Goal: Information Seeking & Learning: Learn about a topic

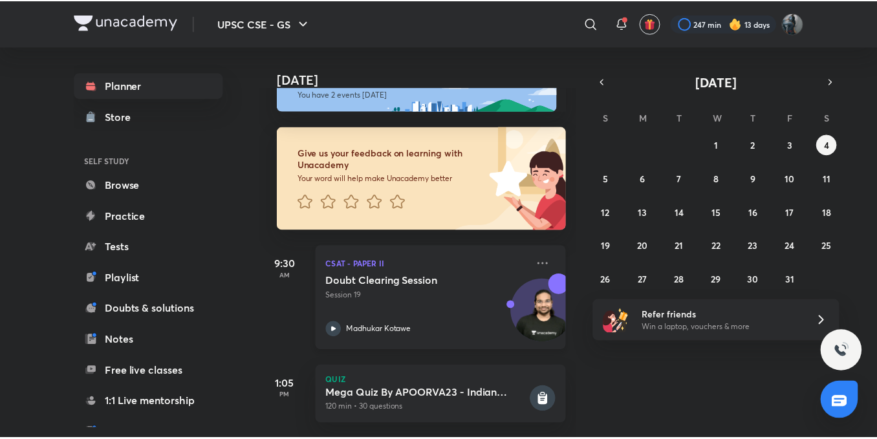
scroll to position [53, 0]
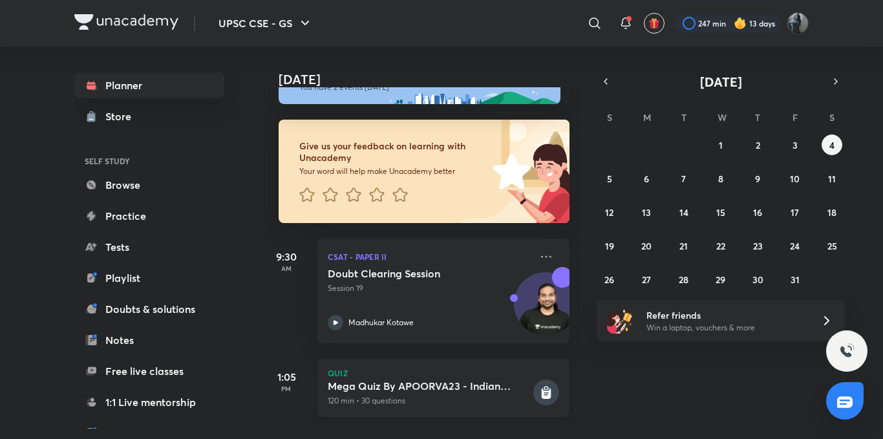
click at [542, 388] on icon at bounding box center [547, 393] width 10 height 11
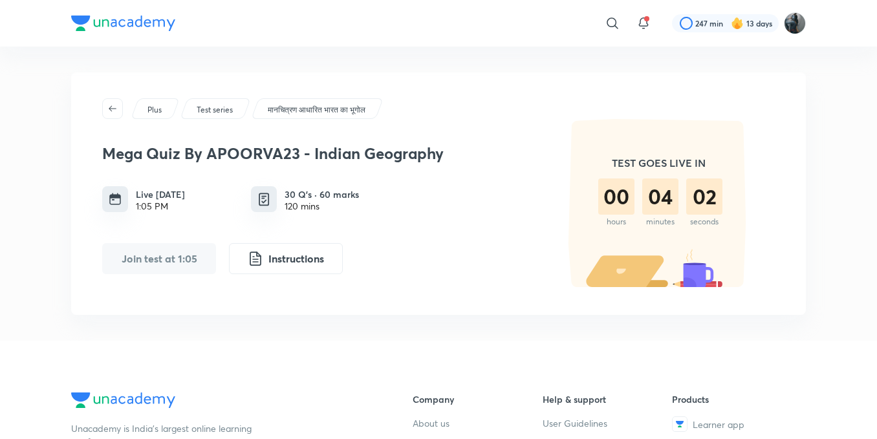
drag, startPoint x: 540, startPoint y: 385, endPoint x: 530, endPoint y: 404, distance: 21.1
click at [767, 27] on div at bounding box center [725, 23] width 107 height 18
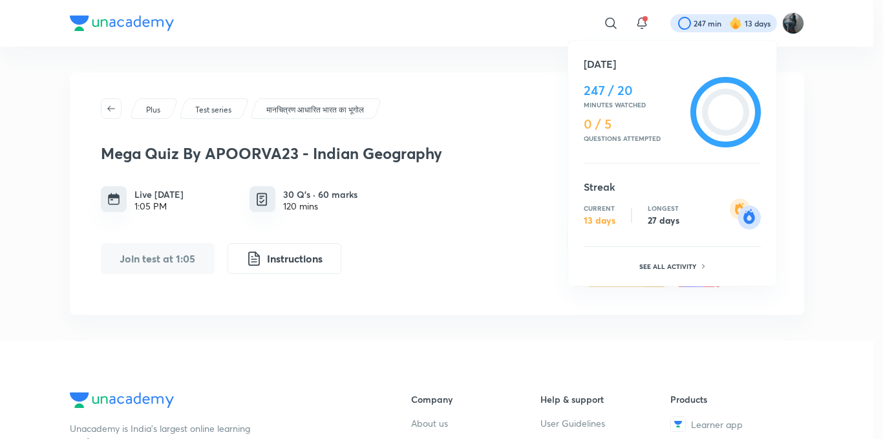
click at [442, 122] on div at bounding box center [441, 219] width 883 height 439
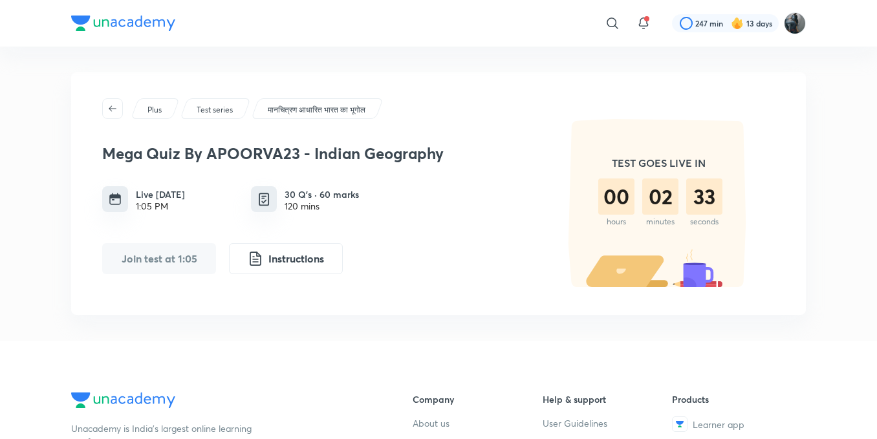
click at [442, 122] on div "Mega Quiz By APOORVA23 - Indian Geography Live [DATE] 1:05 PM 30 Q’s · 60 marks…" at bounding box center [438, 204] width 672 height 170
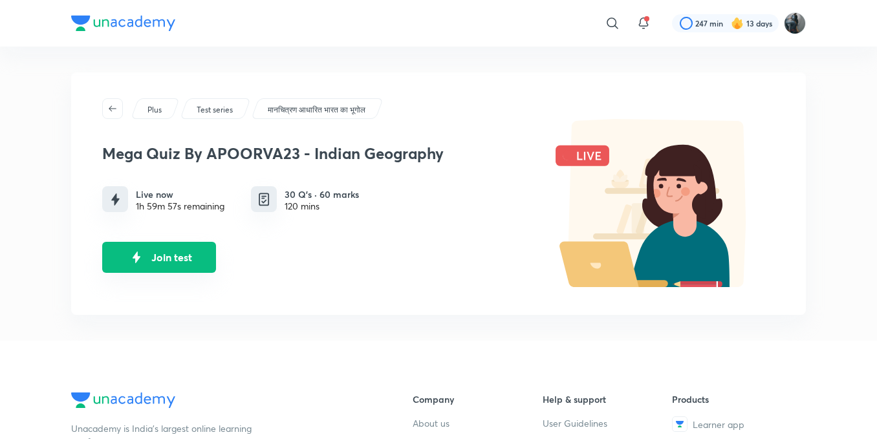
click at [196, 259] on button "Join test" at bounding box center [159, 257] width 114 height 31
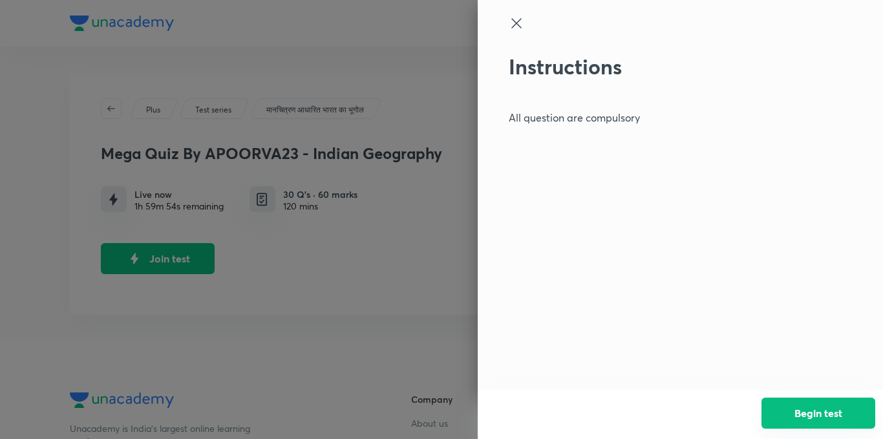
click at [858, 408] on button "Begin test" at bounding box center [818, 413] width 114 height 31
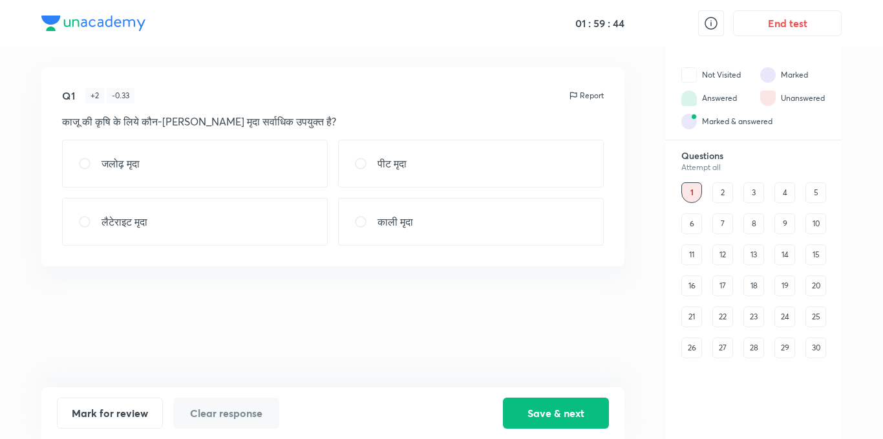
click at [89, 220] on input "radio" at bounding box center [89, 221] width 23 height 13
radio input "true"
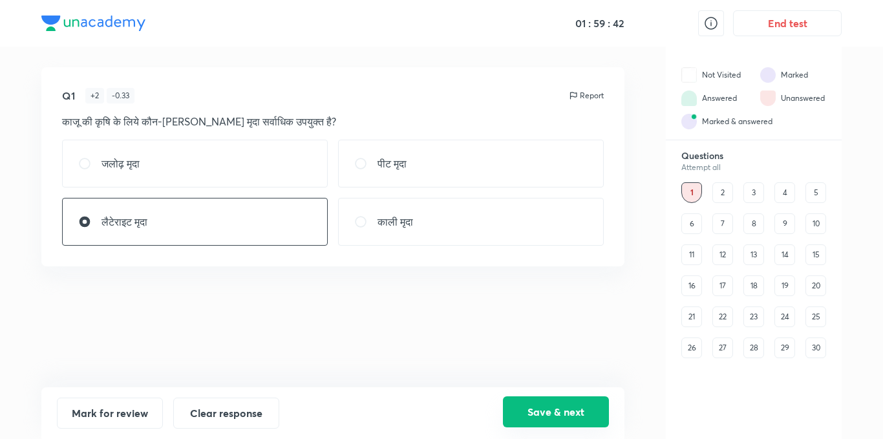
click at [545, 407] on button "Save & next" at bounding box center [556, 411] width 106 height 31
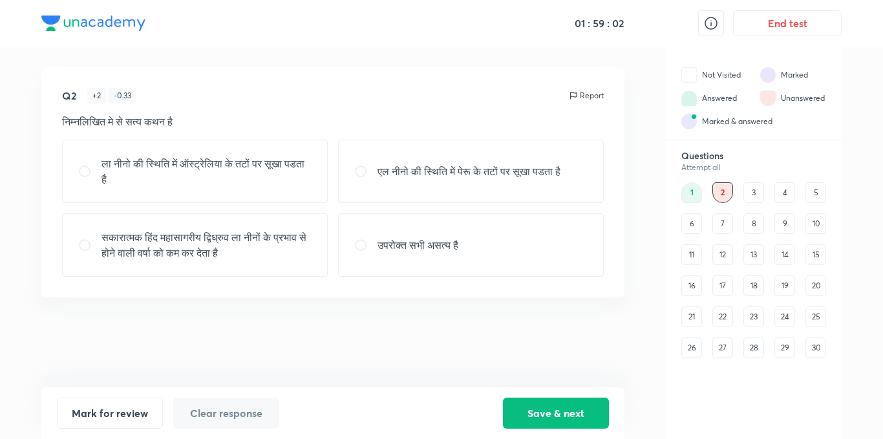
click at [358, 246] on input "radio" at bounding box center [365, 245] width 23 height 13
radio input "true"
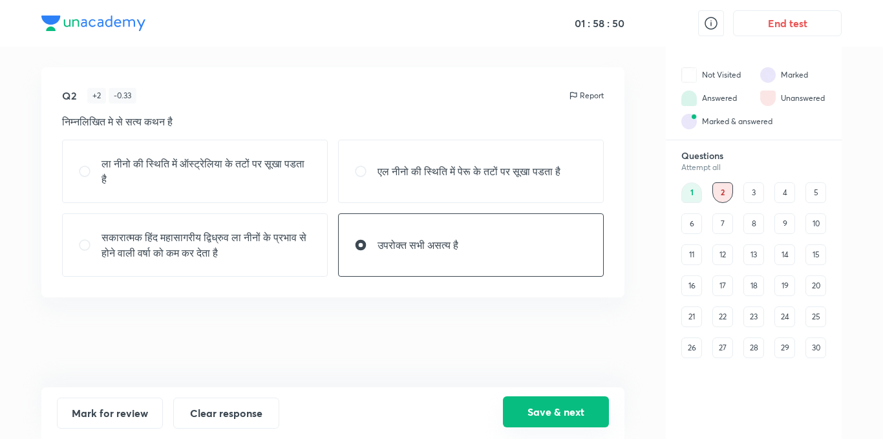
click at [572, 412] on button "Save & next" at bounding box center [556, 411] width 106 height 31
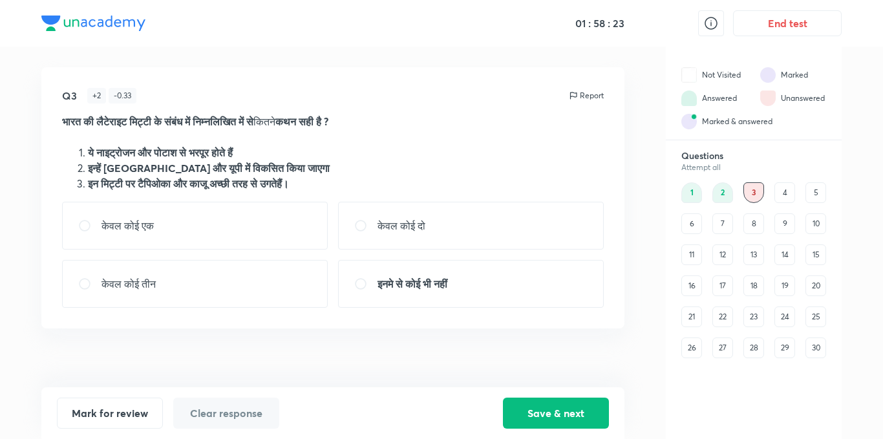
click at [357, 223] on input "radio" at bounding box center [365, 225] width 23 height 13
radio input "true"
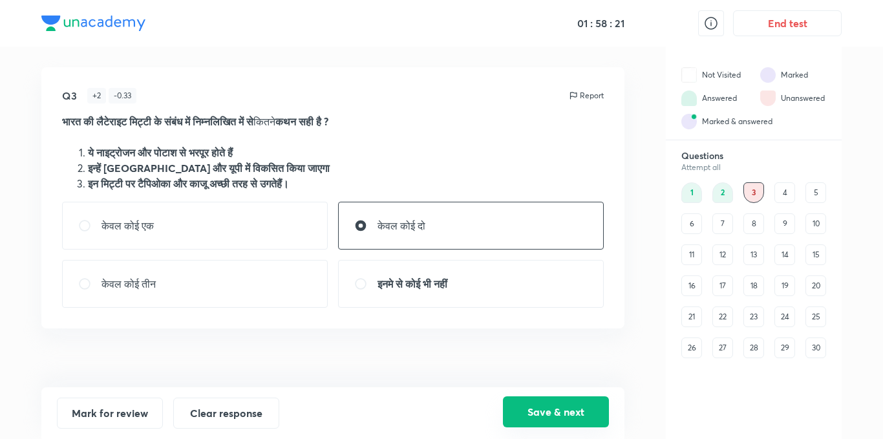
click at [573, 407] on button "Save & next" at bounding box center [556, 411] width 106 height 31
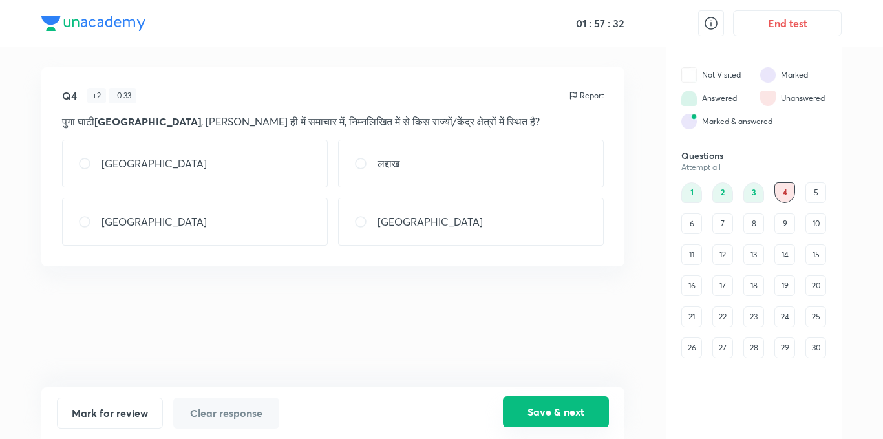
click at [547, 412] on button "Save & next" at bounding box center [556, 411] width 106 height 31
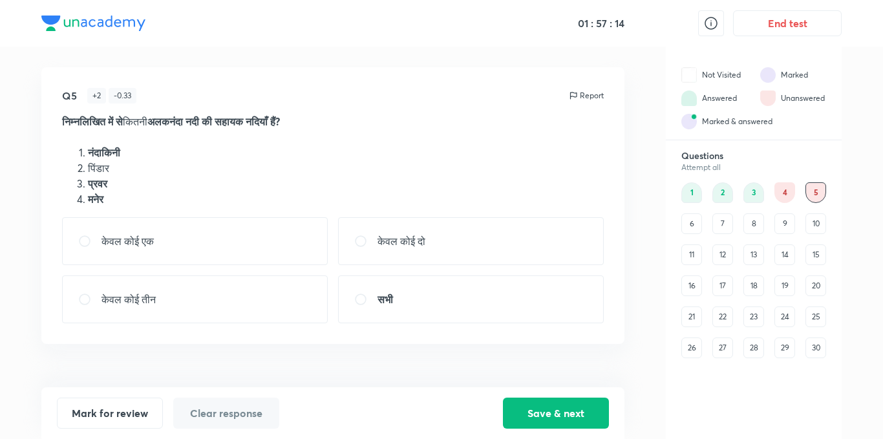
drag, startPoint x: 547, startPoint y: 412, endPoint x: 398, endPoint y: 423, distance: 149.7
click at [398, 423] on div "Mark for review Clear response Save & next" at bounding box center [333, 413] width 552 height 31
click at [530, 423] on button "Save & next" at bounding box center [556, 411] width 106 height 31
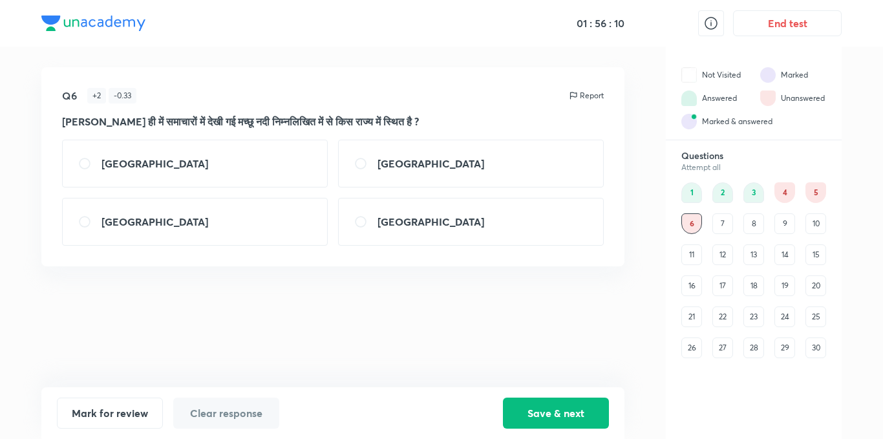
click at [390, 217] on strong "[GEOGRAPHIC_DATA]" at bounding box center [431, 222] width 107 height 14
radio input "true"
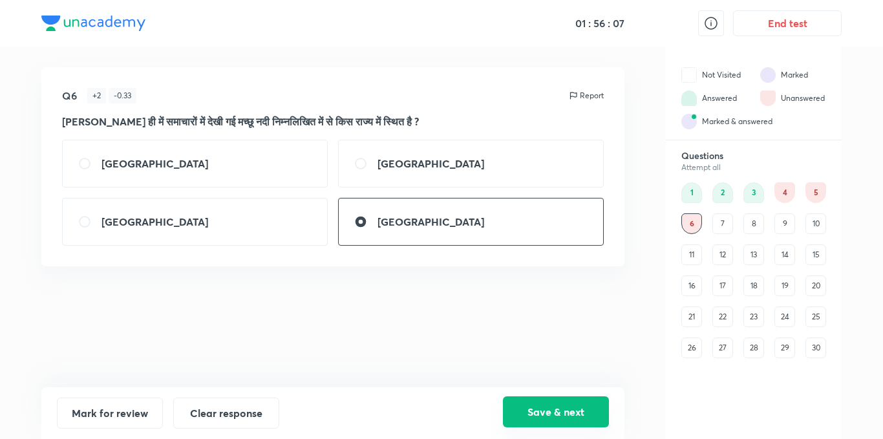
click at [564, 408] on button "Save & next" at bounding box center [556, 411] width 106 height 31
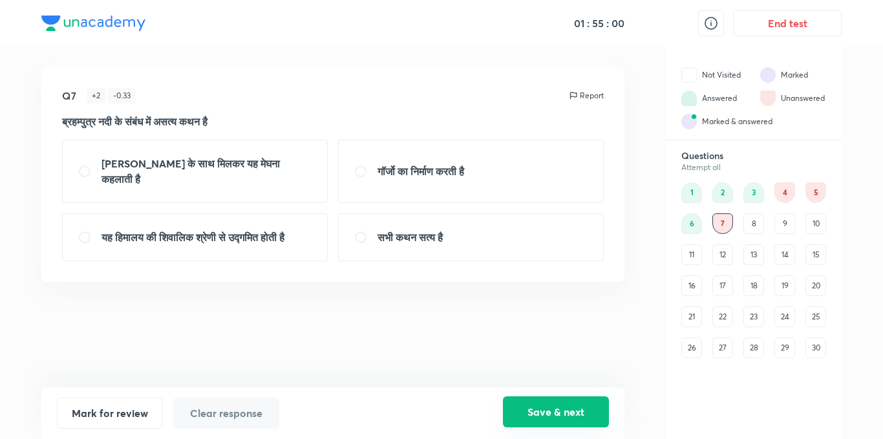
click at [572, 407] on button "Save & next" at bounding box center [556, 411] width 106 height 31
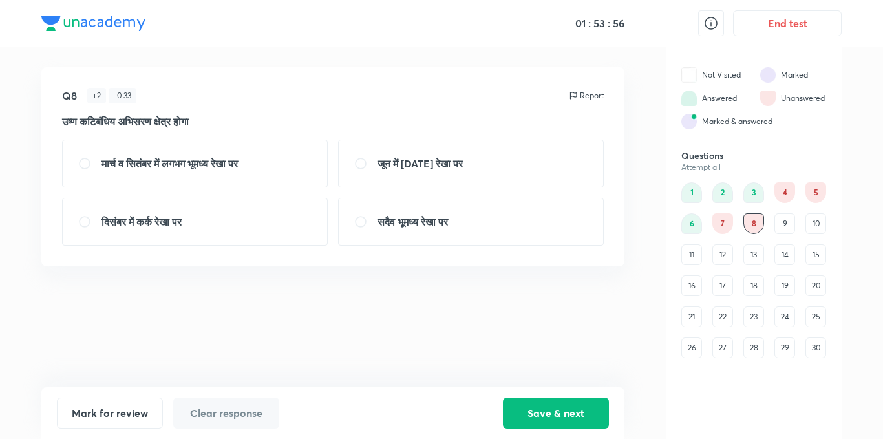
click at [401, 216] on strong "सदैव भूमध्‍य रेखा पर" at bounding box center [413, 222] width 70 height 14
radio input "true"
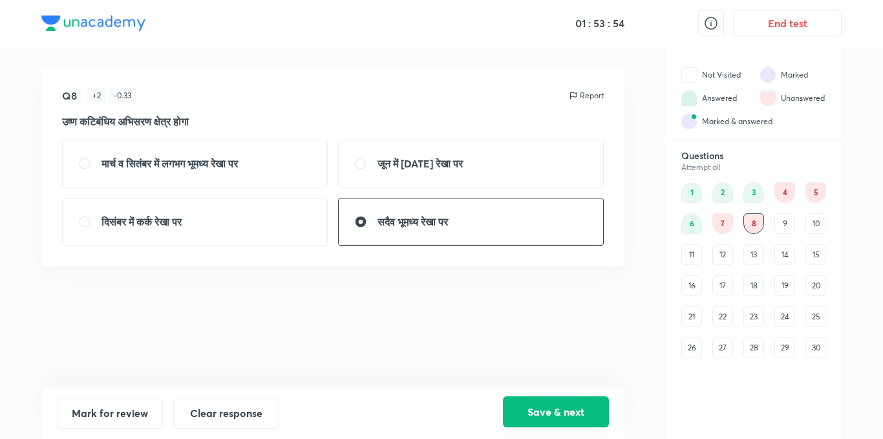
click at [577, 409] on button "Save & next" at bounding box center [556, 411] width 106 height 31
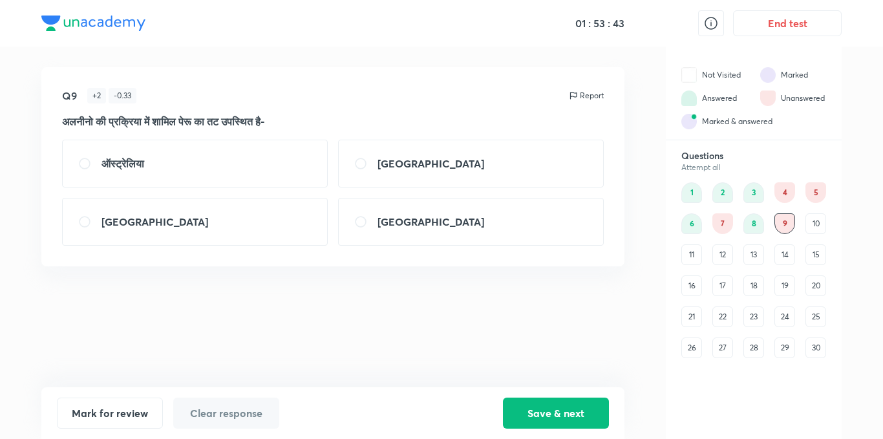
click at [364, 166] on input "radio" at bounding box center [365, 163] width 23 height 13
radio input "true"
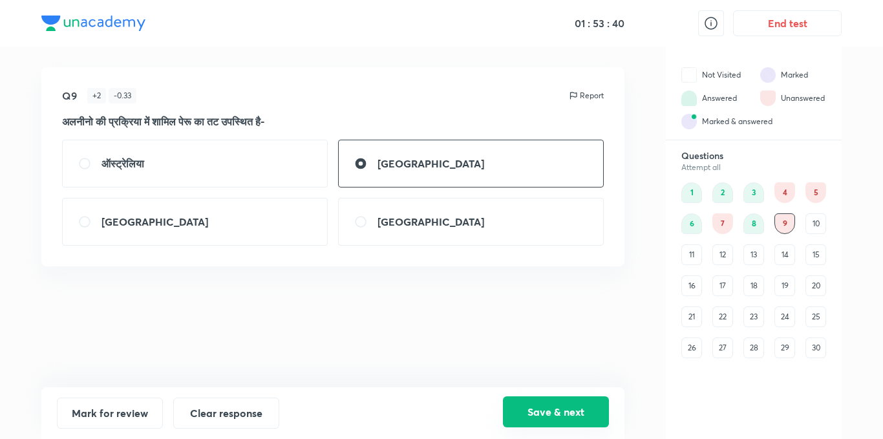
click at [565, 411] on button "Save & next" at bounding box center [556, 411] width 106 height 31
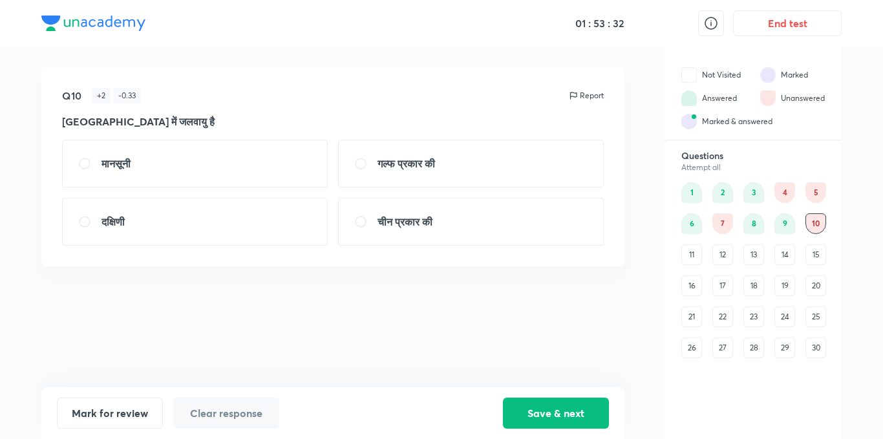
click at [84, 165] on input "radio" at bounding box center [89, 163] width 23 height 13
radio input "true"
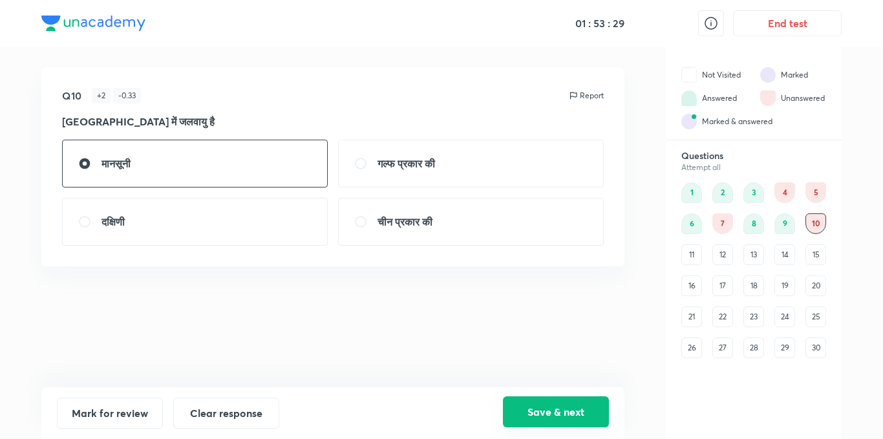
click at [548, 416] on button "Save & next" at bounding box center [556, 411] width 106 height 31
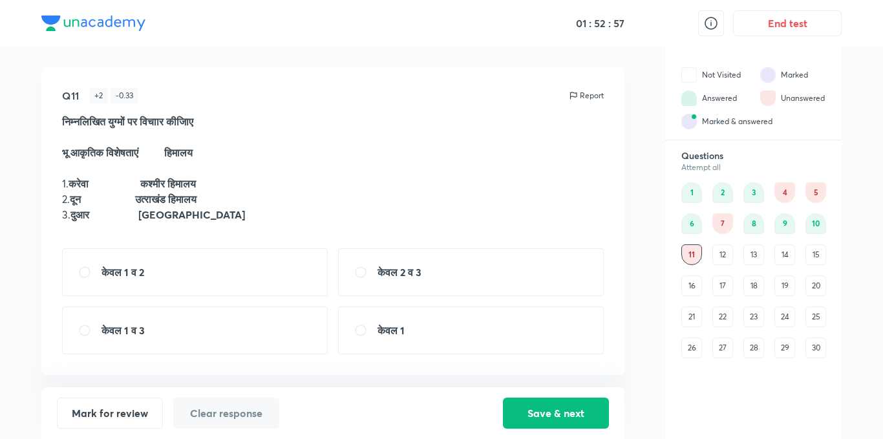
click at [153, 279] on div "केवल 1 व 2" at bounding box center [195, 272] width 266 height 48
radio input "true"
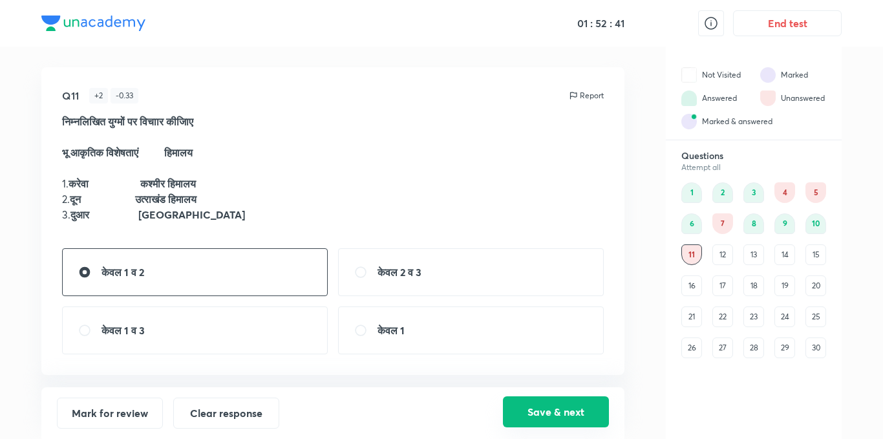
click at [587, 417] on button "Save & next" at bounding box center [556, 411] width 106 height 31
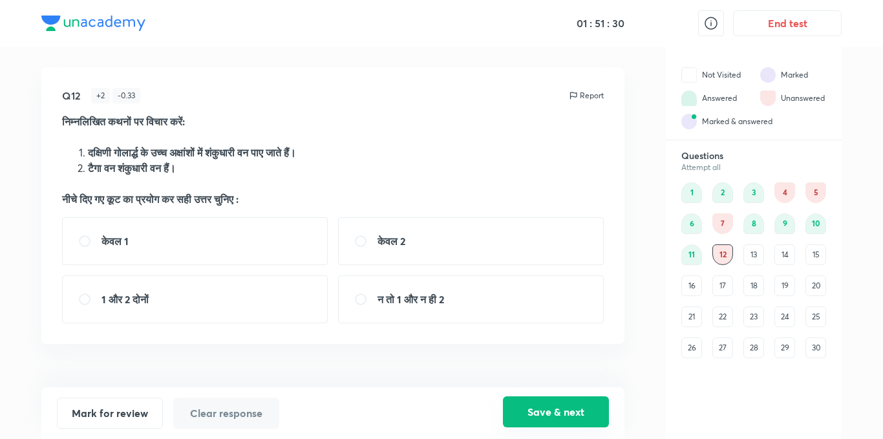
click at [547, 411] on button "Save & next" at bounding box center [556, 411] width 106 height 31
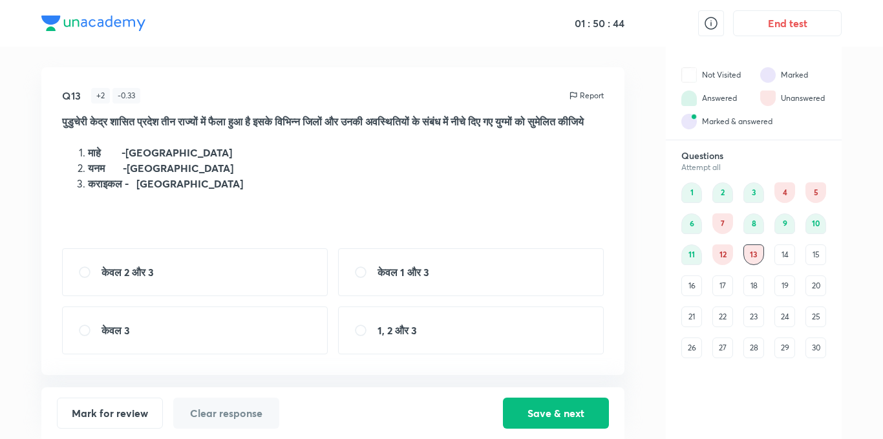
click at [197, 291] on div "केवल 2 और 3" at bounding box center [195, 272] width 266 height 48
radio input "true"
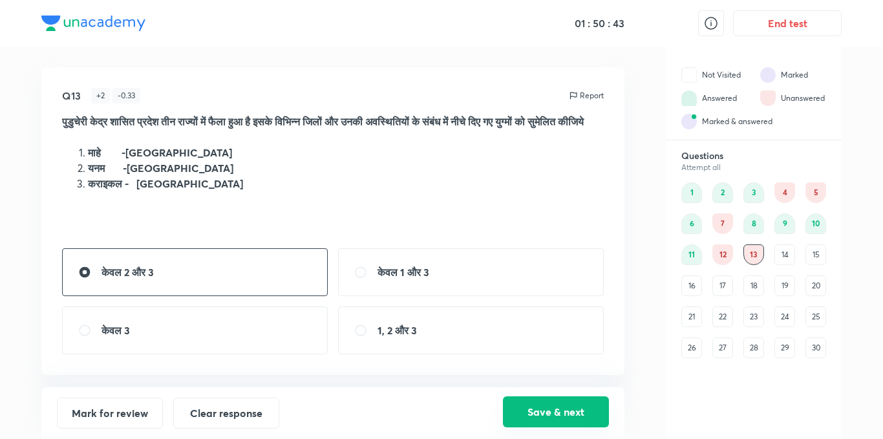
click at [542, 406] on button "Save & next" at bounding box center [556, 411] width 106 height 31
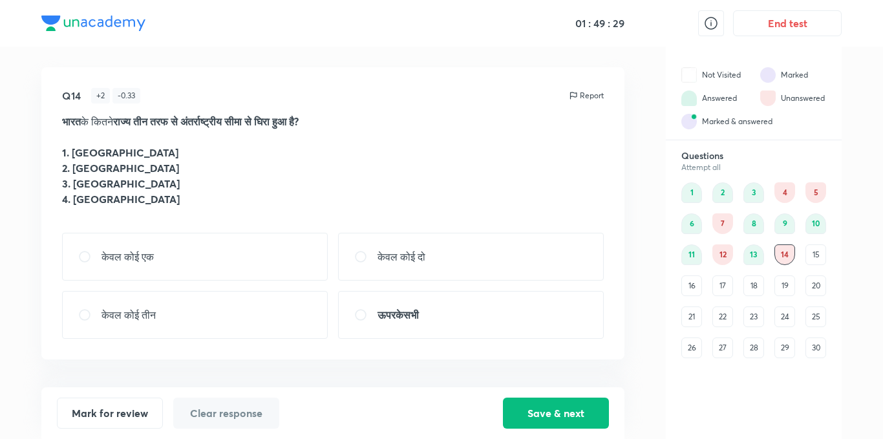
click at [362, 261] on input "radio" at bounding box center [365, 256] width 23 height 13
radio input "true"
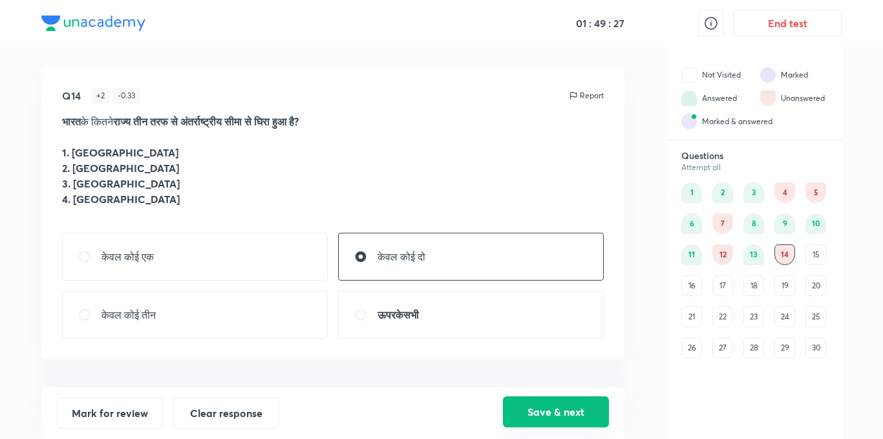
click at [534, 410] on button "Save & next" at bounding box center [556, 411] width 106 height 31
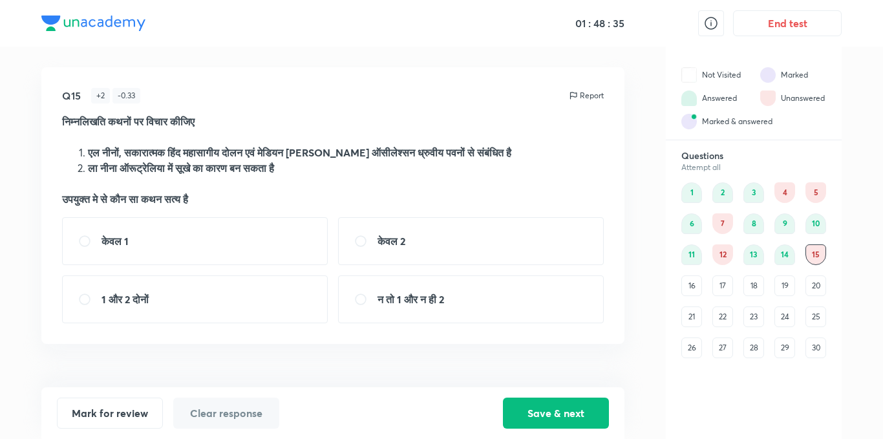
click at [372, 238] on input "radio" at bounding box center [365, 241] width 23 height 13
radio input "true"
click at [136, 235] on div "केवल 1" at bounding box center [195, 241] width 266 height 48
radio input "true"
radio input "false"
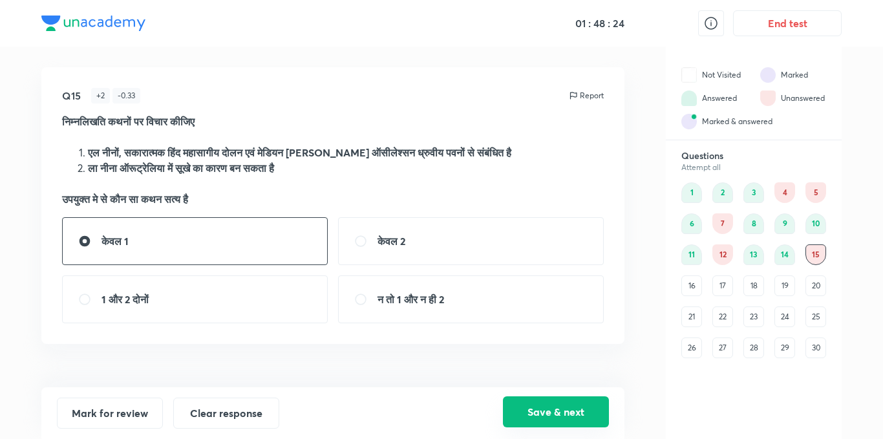
click at [564, 415] on button "Save & next" at bounding box center [556, 411] width 106 height 31
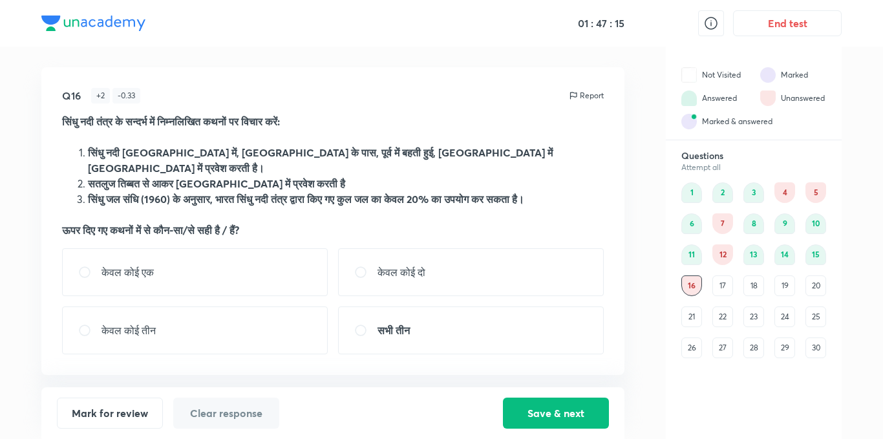
click at [382, 264] on p "केवल कोई दो" at bounding box center [402, 272] width 48 height 16
radio input "true"
click at [358, 324] on input "radio" at bounding box center [365, 330] width 23 height 13
radio input "true"
radio input "false"
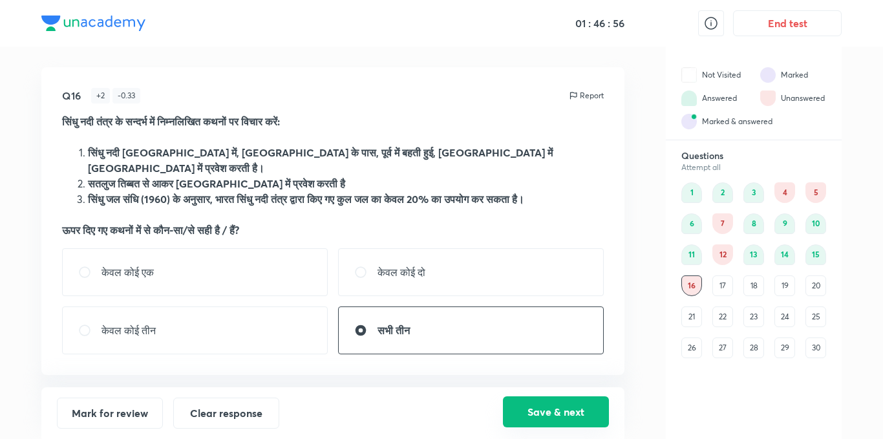
click at [586, 423] on button "Save & next" at bounding box center [556, 411] width 106 height 31
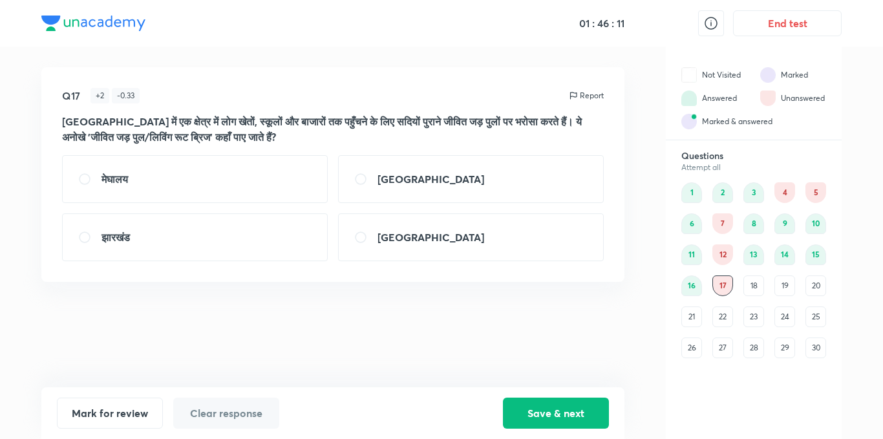
click at [130, 187] on div "मेघालय" at bounding box center [195, 179] width 266 height 48
radio input "true"
click at [546, 414] on button "Save & next" at bounding box center [556, 411] width 106 height 31
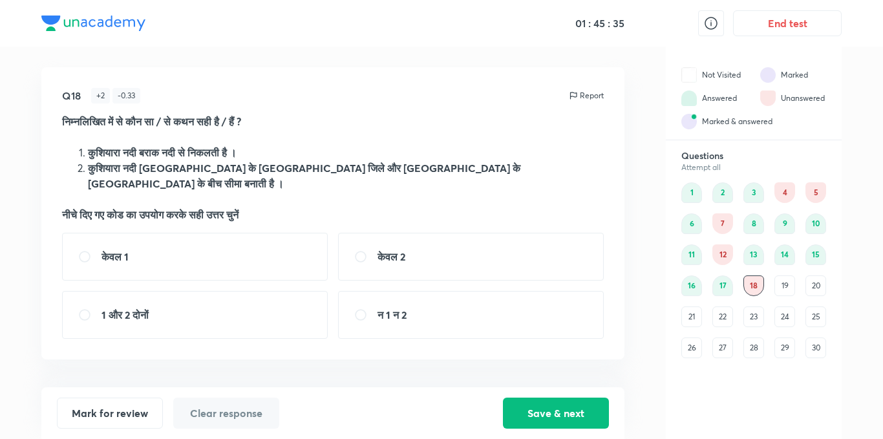
click at [94, 308] on input "radio" at bounding box center [89, 314] width 23 height 13
radio input "true"
click at [538, 414] on button "Save & next" at bounding box center [556, 411] width 106 height 31
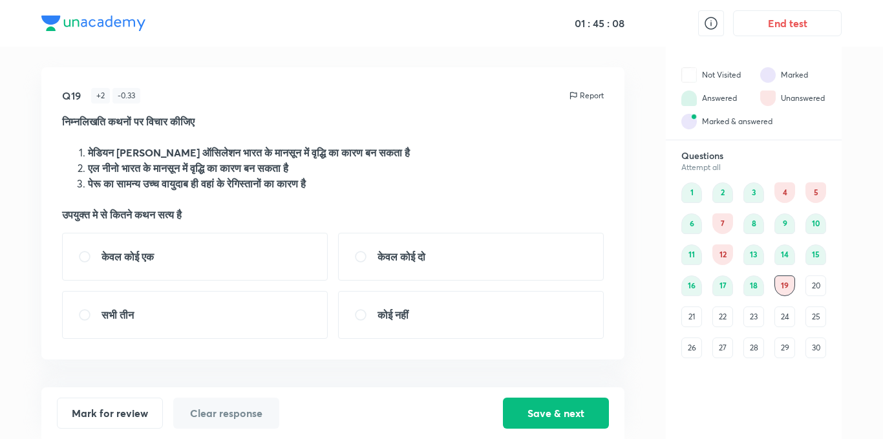
click at [277, 183] on strong "पेरू का सामन्‍य उच्‍च वायुदाब ही वहां के रेगिस्‍तानों का कारण है" at bounding box center [197, 183] width 218 height 14
click at [378, 257] on strong "केवल कोई दो" at bounding box center [402, 257] width 48 height 14
radio input "true"
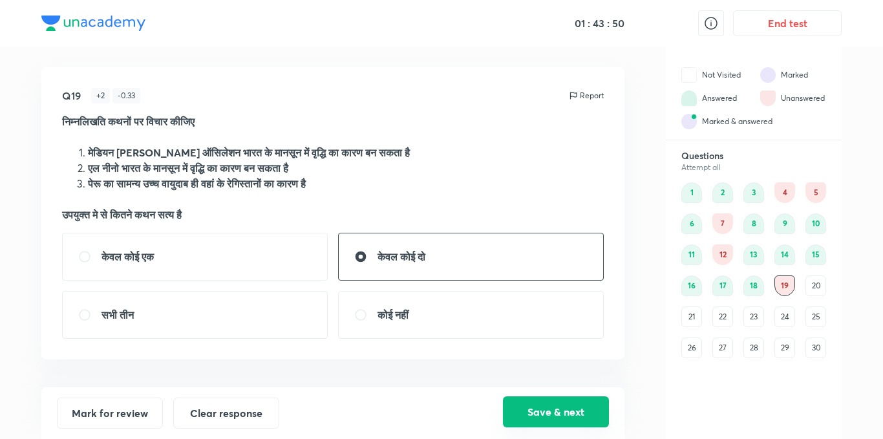
click at [563, 403] on button "Save & next" at bounding box center [556, 411] width 106 height 31
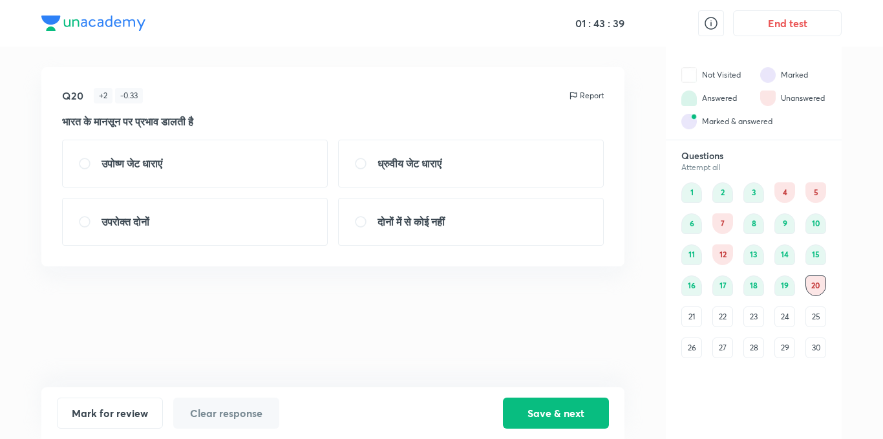
click at [85, 222] on input "radio" at bounding box center [89, 221] width 23 height 13
radio input "true"
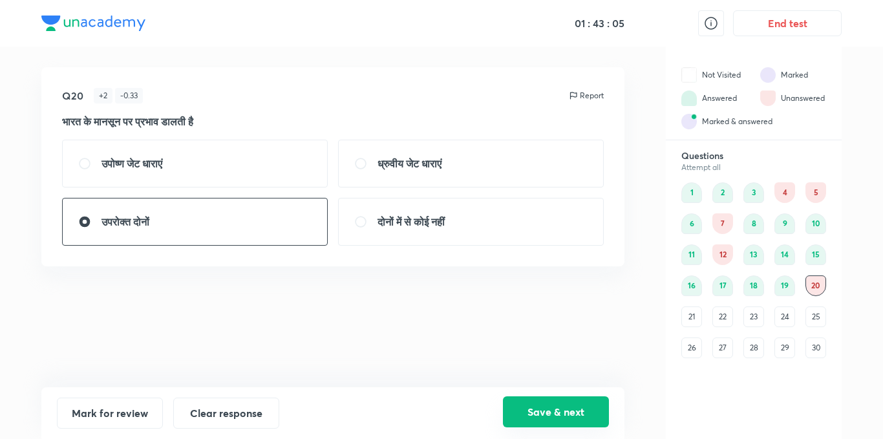
click at [544, 414] on button "Save & next" at bounding box center [556, 411] width 106 height 31
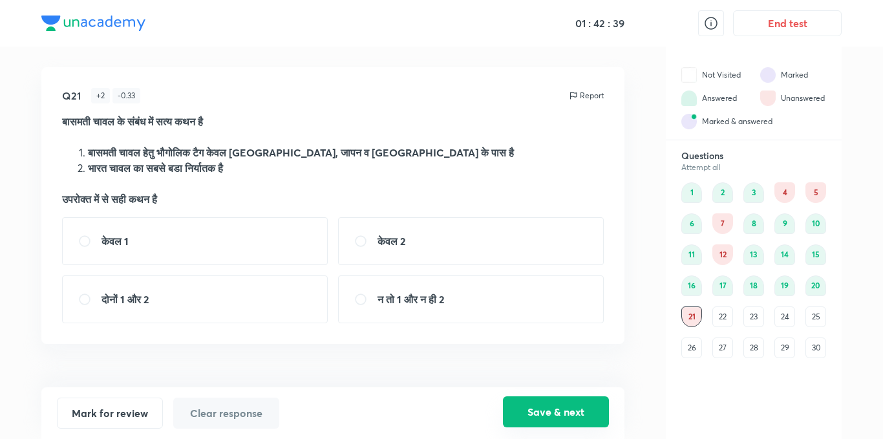
click at [578, 420] on button "Save & next" at bounding box center [556, 411] width 106 height 31
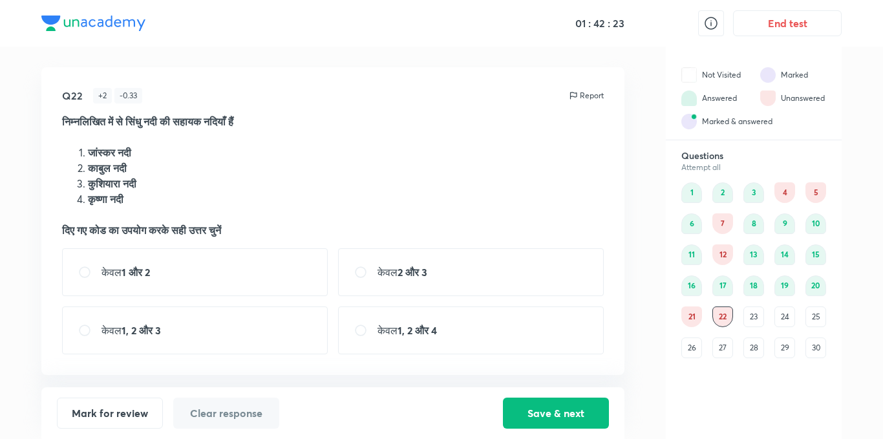
click at [150, 275] on strong "1 और 2" at bounding box center [136, 272] width 28 height 14
radio input "true"
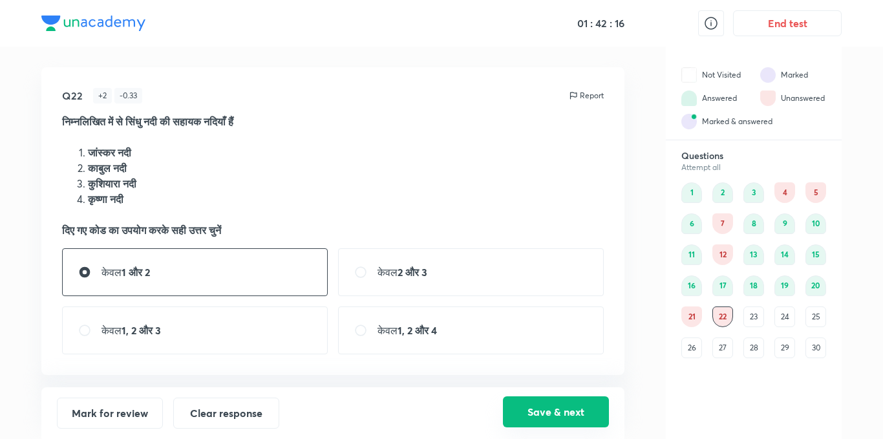
click at [555, 410] on button "Save & next" at bounding box center [556, 411] width 106 height 31
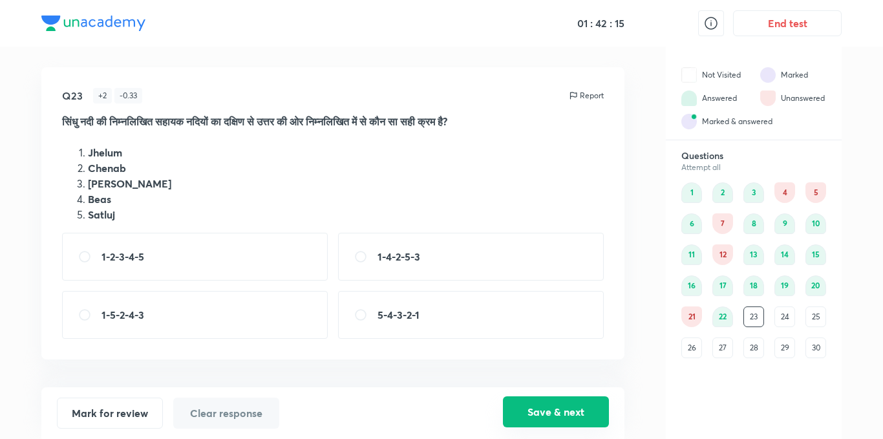
click at [555, 410] on button "Save & next" at bounding box center [556, 411] width 106 height 31
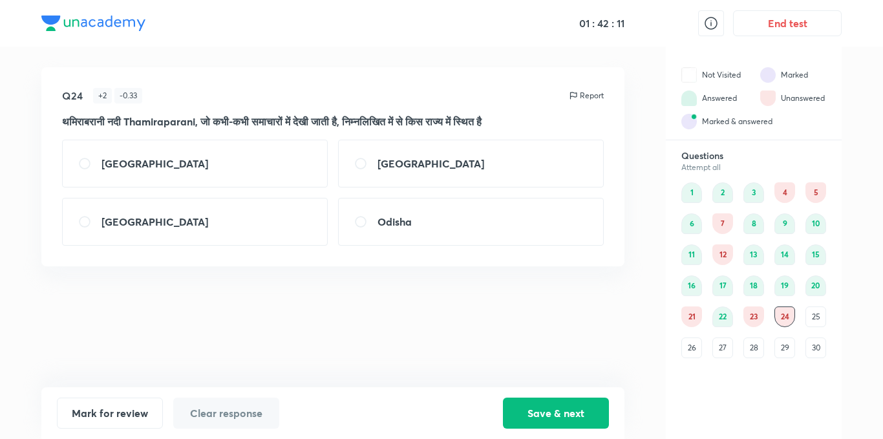
click at [763, 315] on div "23" at bounding box center [753, 316] width 21 height 21
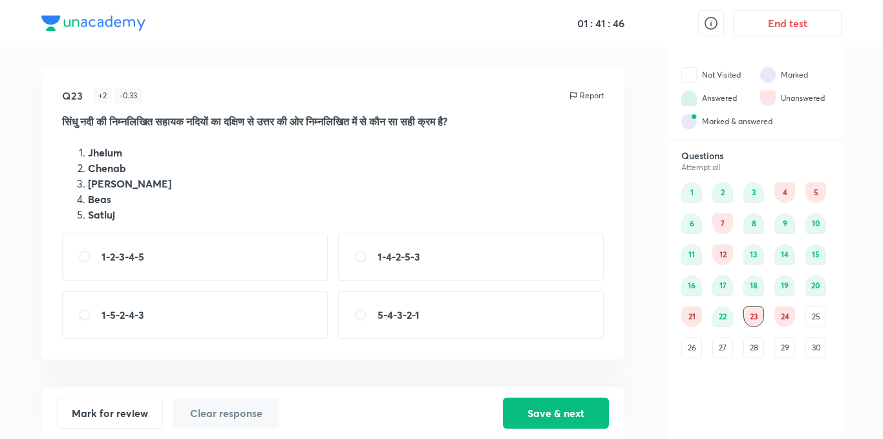
click at [365, 312] on input "radio" at bounding box center [365, 314] width 23 height 13
radio input "true"
click at [551, 410] on button "Save & next" at bounding box center [556, 411] width 106 height 31
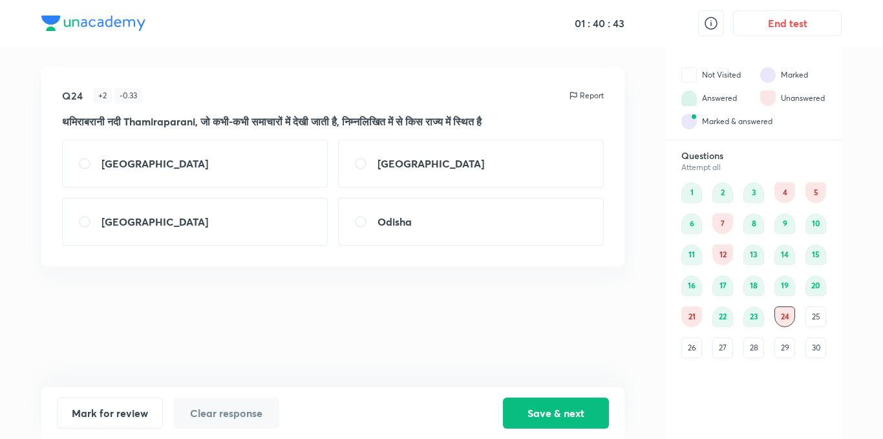
click at [97, 165] on input "radio" at bounding box center [89, 163] width 23 height 13
radio input "true"
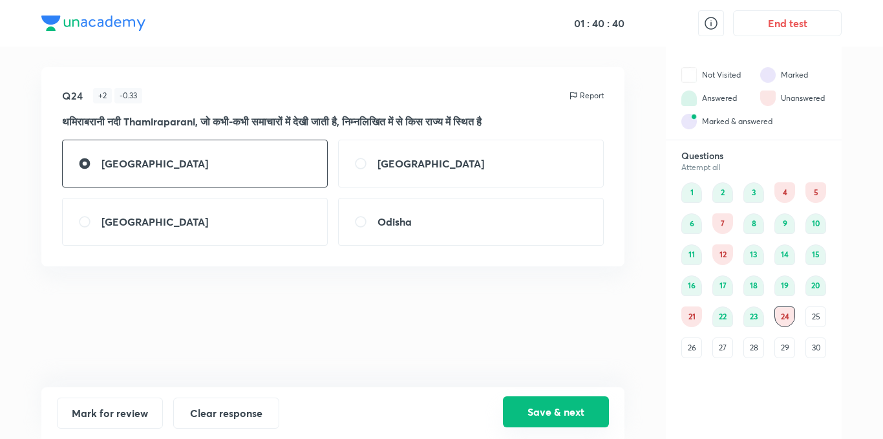
click at [538, 413] on button "Save & next" at bounding box center [556, 411] width 106 height 31
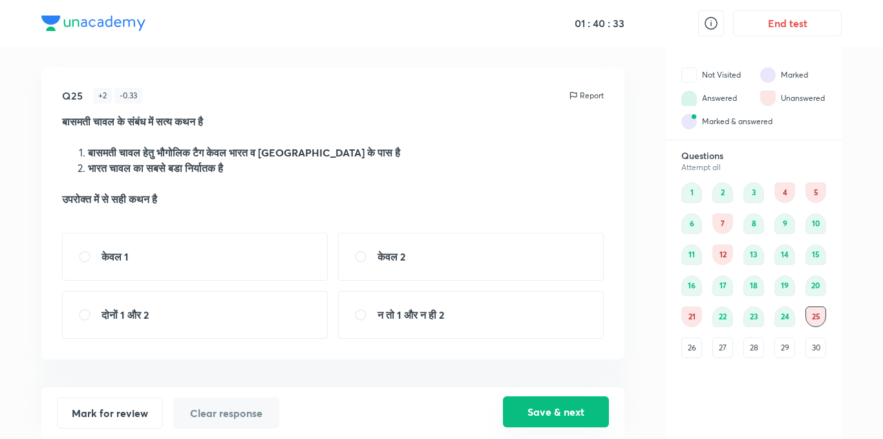
click at [548, 414] on button "Save & next" at bounding box center [556, 411] width 106 height 31
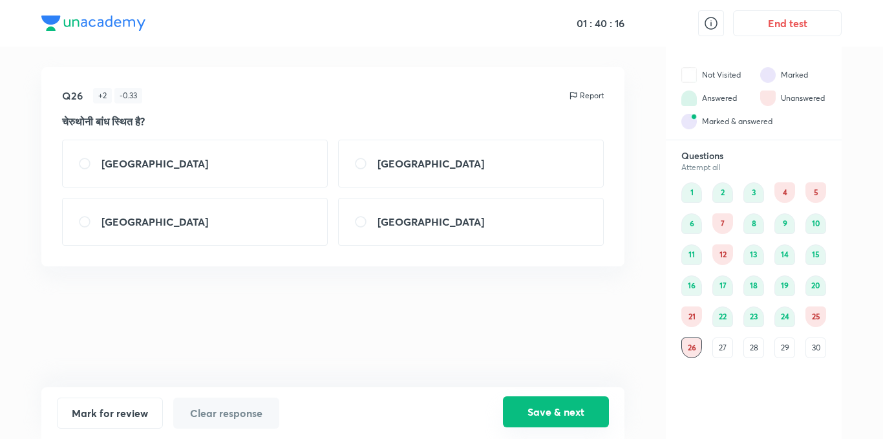
click at [588, 409] on button "Save & next" at bounding box center [556, 411] width 106 height 31
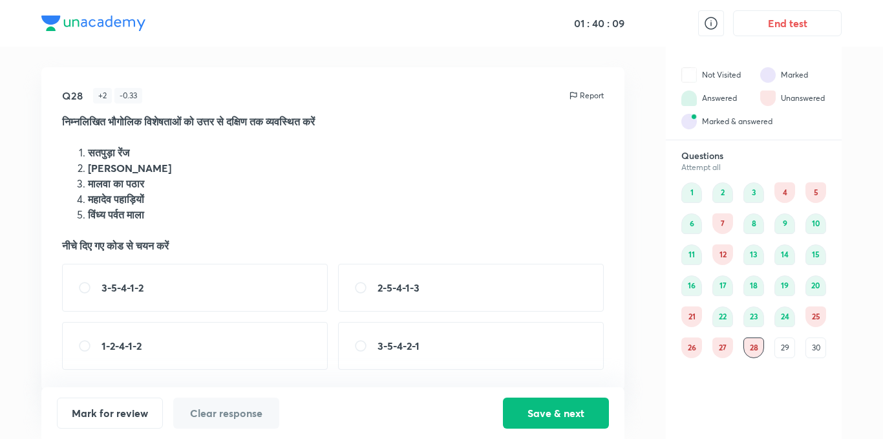
click at [726, 347] on div "27" at bounding box center [722, 347] width 21 height 21
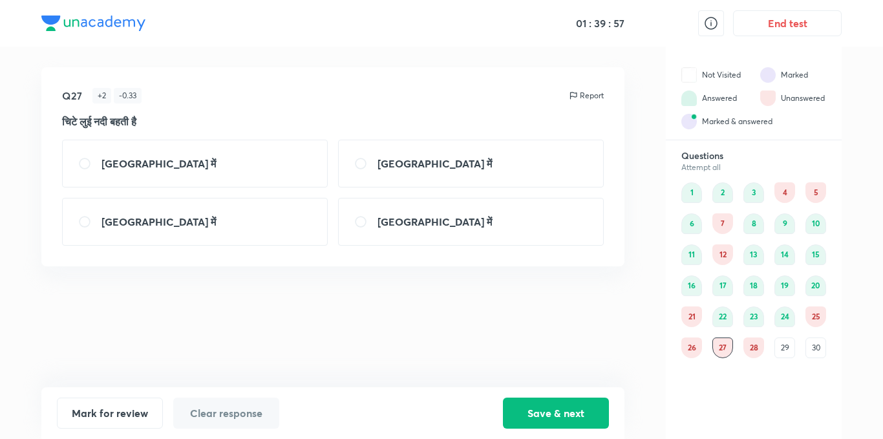
click at [411, 157] on strong "[GEOGRAPHIC_DATA] में" at bounding box center [435, 163] width 114 height 14
radio input "true"
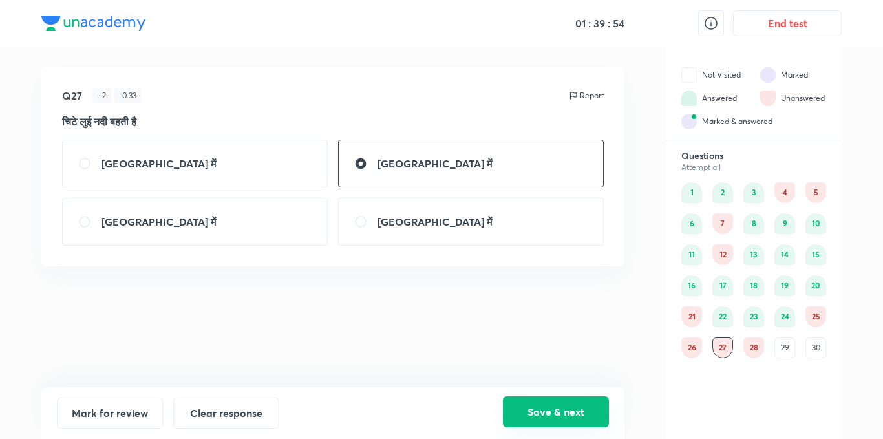
click at [552, 403] on button "Save & next" at bounding box center [556, 411] width 106 height 31
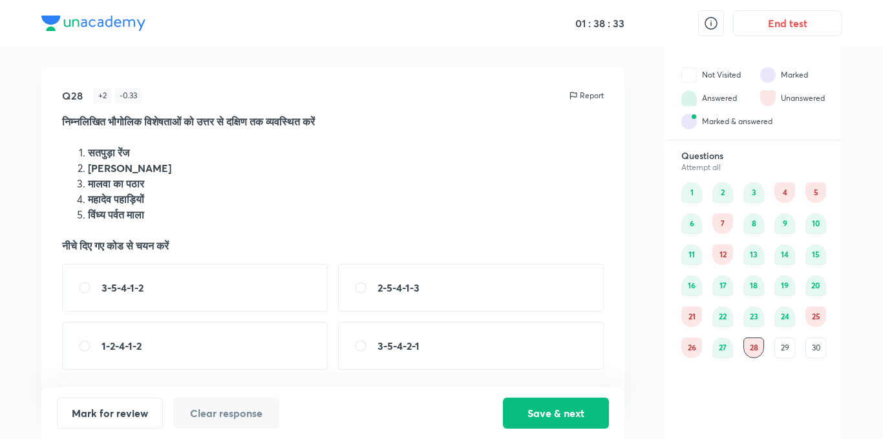
click at [223, 297] on div "3-5-4-1-2" at bounding box center [195, 288] width 266 height 48
radio input "true"
click at [524, 410] on button "Save & next" at bounding box center [556, 411] width 106 height 31
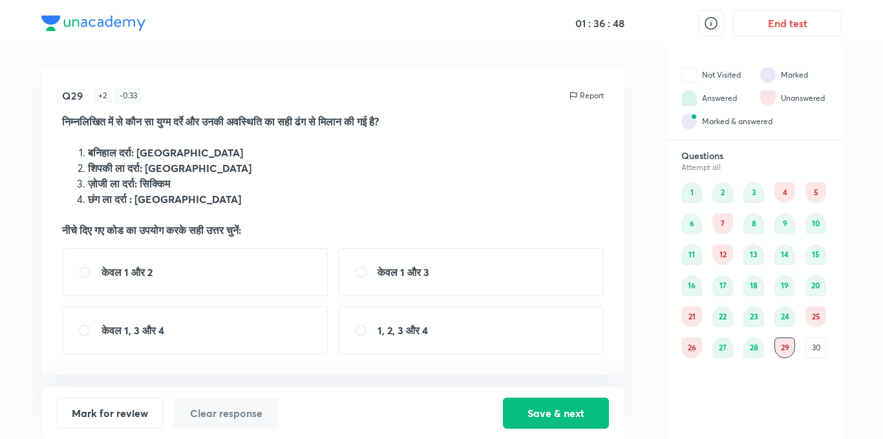
click at [464, 341] on div "1, 2, 3 और 4" at bounding box center [471, 330] width 266 height 48
radio input "true"
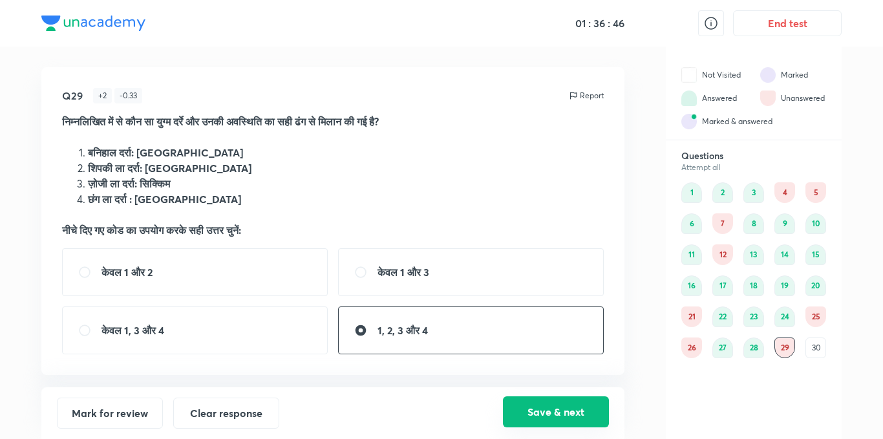
click at [532, 405] on button "Save & next" at bounding box center [556, 411] width 106 height 31
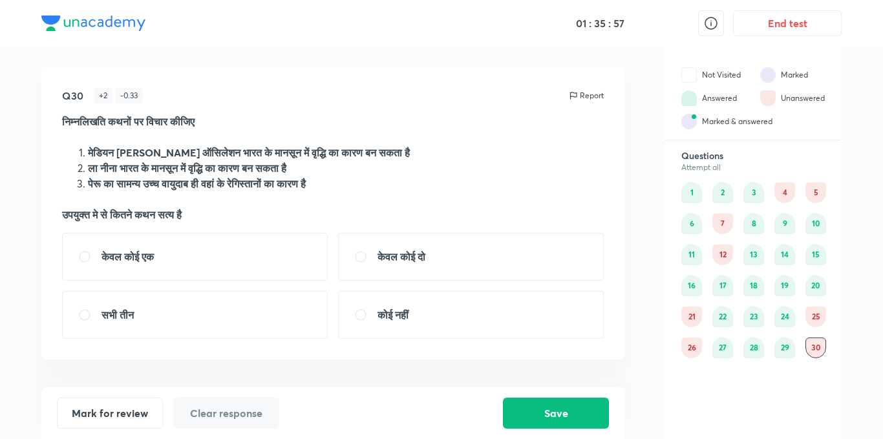
click at [134, 317] on strong "सभी तीन" at bounding box center [117, 315] width 32 height 14
radio input "true"
click at [553, 416] on button "Save" at bounding box center [556, 411] width 106 height 31
click at [783, 192] on div "4" at bounding box center [784, 192] width 21 height 21
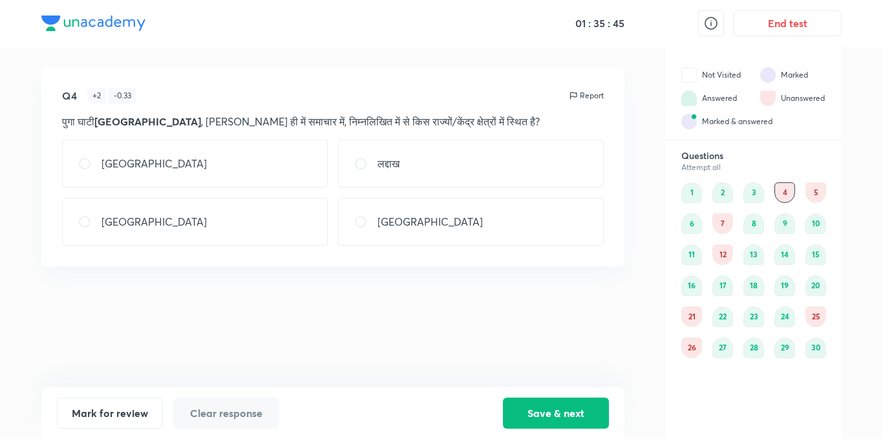
click at [360, 160] on input "radio" at bounding box center [365, 163] width 23 height 13
click at [143, 216] on p "[GEOGRAPHIC_DATA]" at bounding box center [153, 222] width 105 height 16
radio input "false"
radio input "true"
click at [370, 222] on input "radio" at bounding box center [365, 221] width 23 height 13
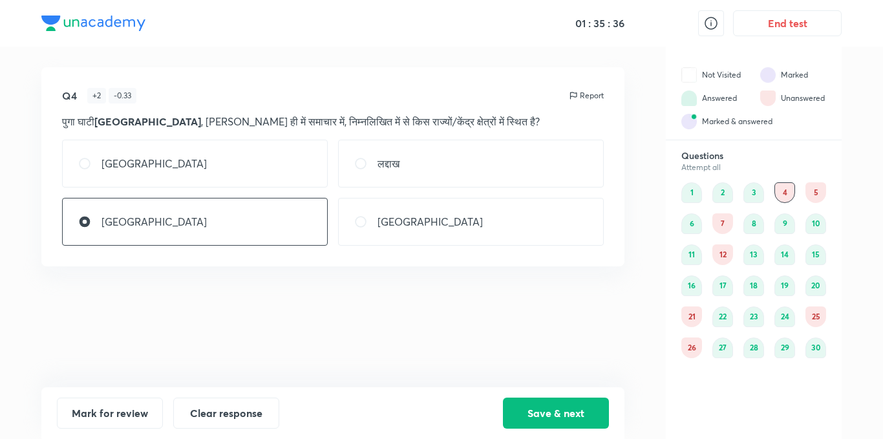
radio input "true"
radio input "false"
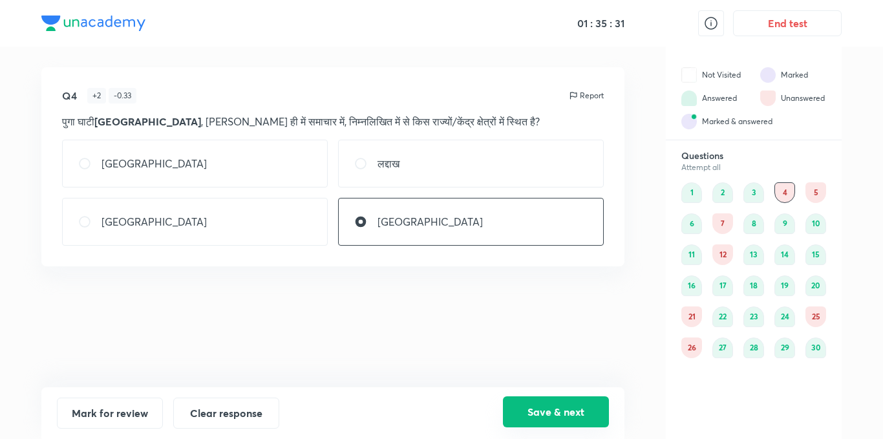
click at [551, 405] on button "Save & next" at bounding box center [556, 411] width 106 height 31
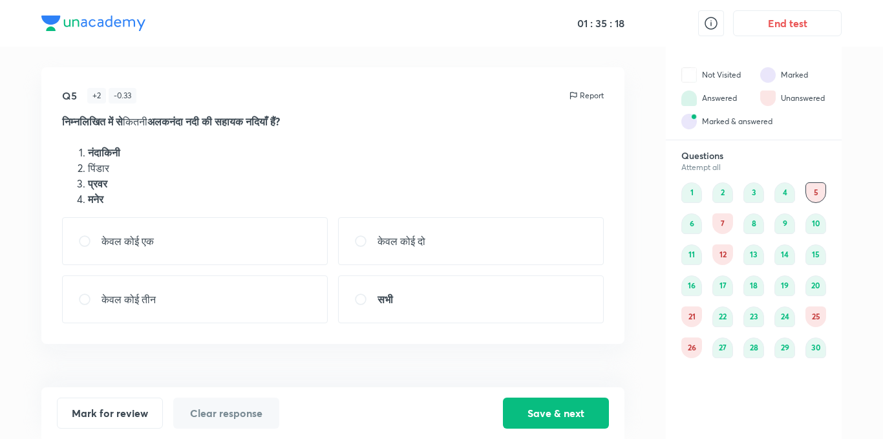
click at [157, 291] on div "केवल कोई तीन" at bounding box center [195, 299] width 266 height 48
radio input "true"
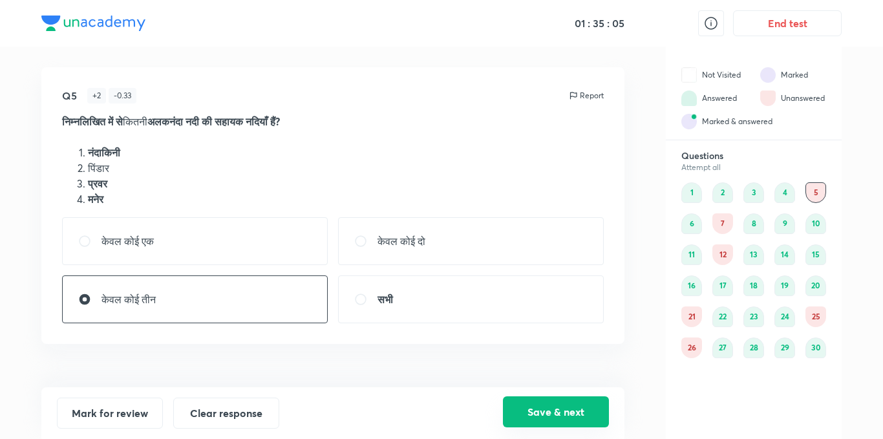
click at [553, 410] on button "Save & next" at bounding box center [556, 411] width 106 height 31
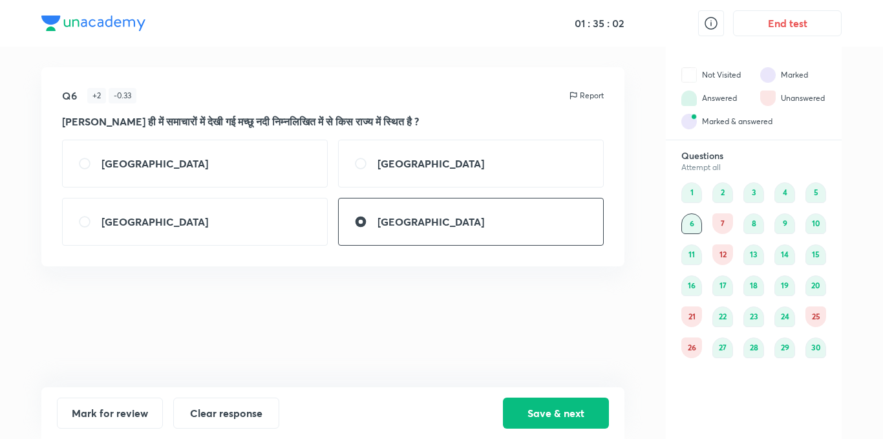
click at [723, 226] on div "7" at bounding box center [722, 223] width 21 height 21
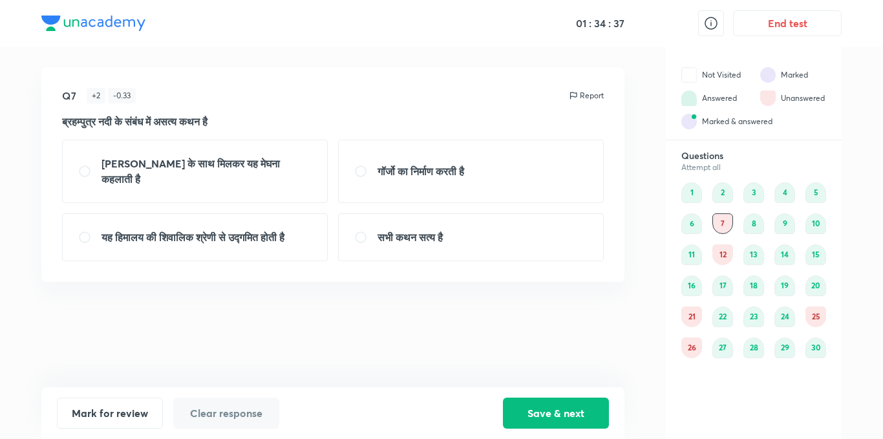
click at [191, 230] on strong "यह हिमालय की शिवालिक श्रेणी से उद्गमित होती है" at bounding box center [192, 237] width 183 height 14
radio input "true"
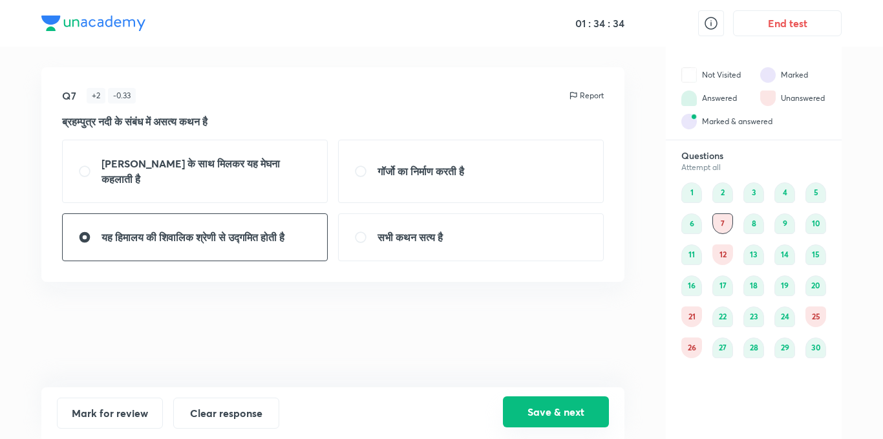
click at [551, 405] on button "Save & next" at bounding box center [556, 411] width 106 height 31
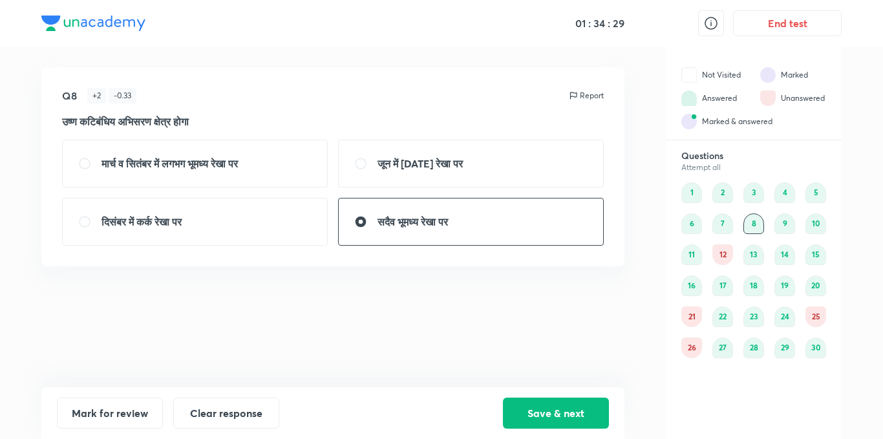
click at [787, 221] on div "9" at bounding box center [784, 223] width 21 height 21
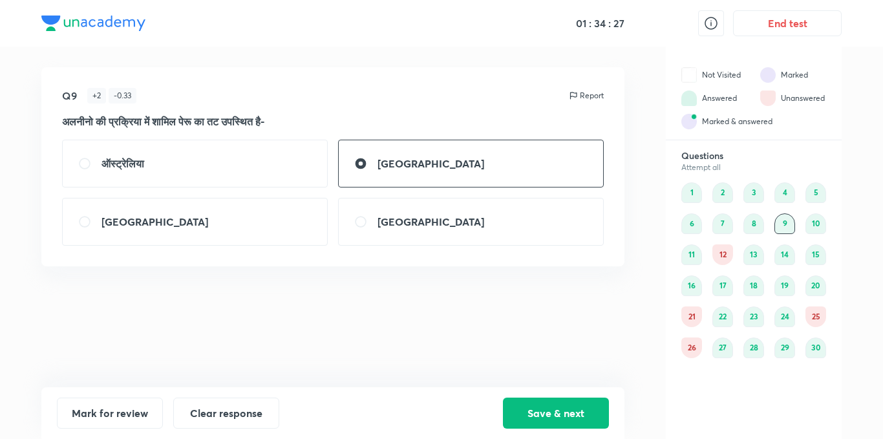
click at [811, 222] on div "10" at bounding box center [815, 223] width 21 height 21
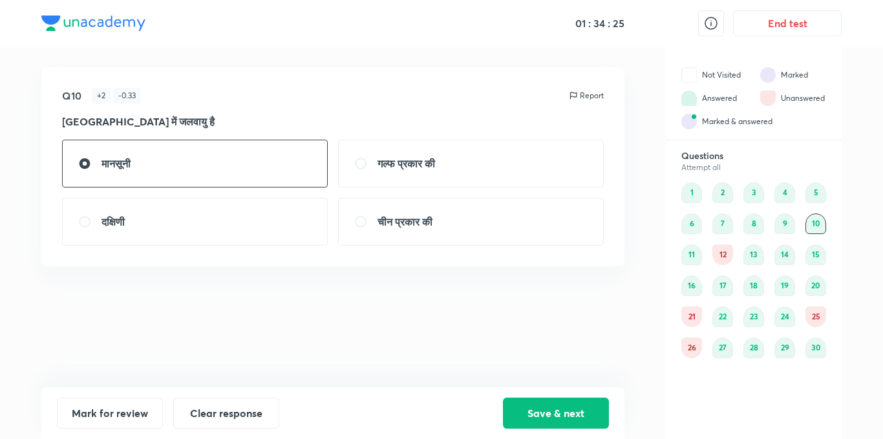
click at [689, 247] on div "11" at bounding box center [691, 254] width 21 height 21
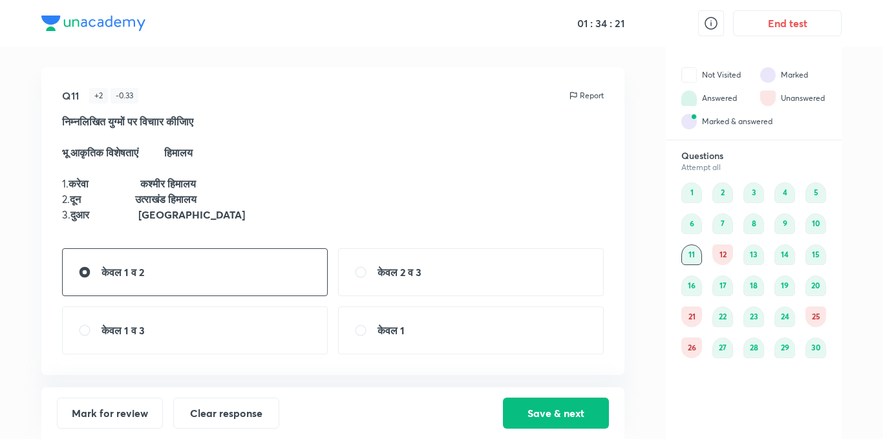
click at [813, 225] on div "10" at bounding box center [815, 223] width 21 height 21
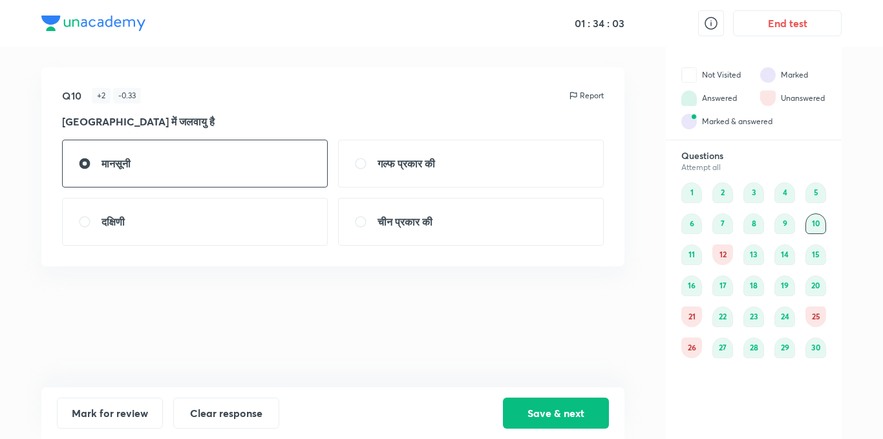
click at [716, 250] on div "12" at bounding box center [722, 254] width 21 height 21
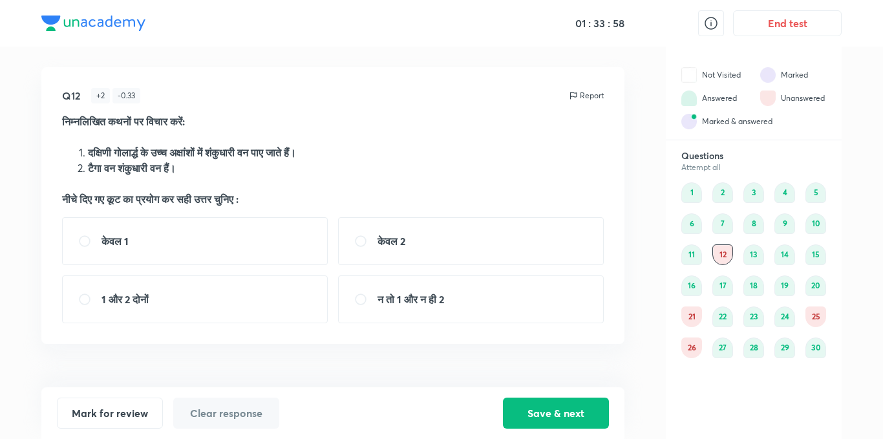
click at [149, 305] on strong "1 और 2 दोनों" at bounding box center [124, 299] width 47 height 14
radio input "true"
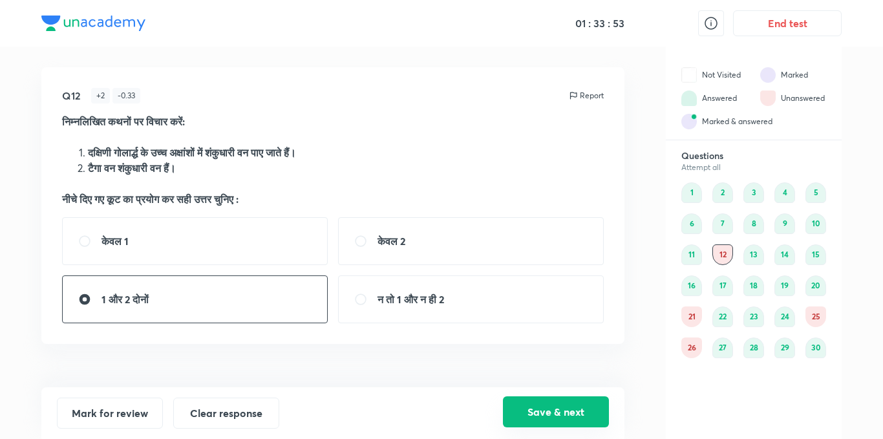
click at [551, 404] on button "Save & next" at bounding box center [556, 411] width 106 height 31
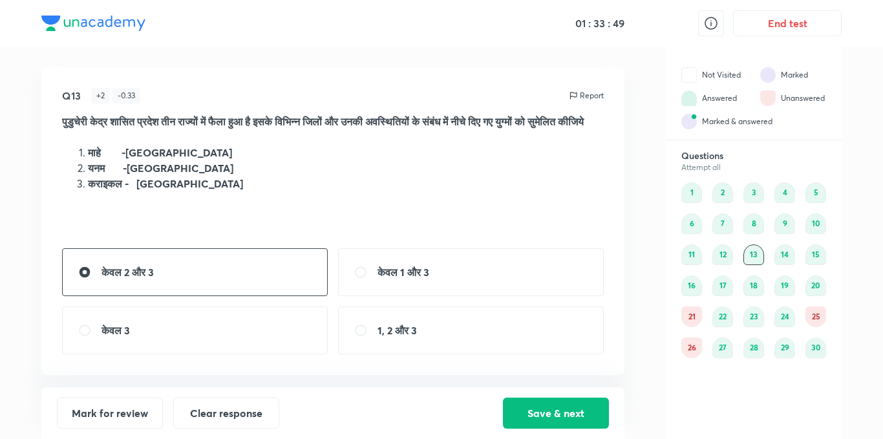
click at [778, 254] on div "14" at bounding box center [784, 254] width 21 height 21
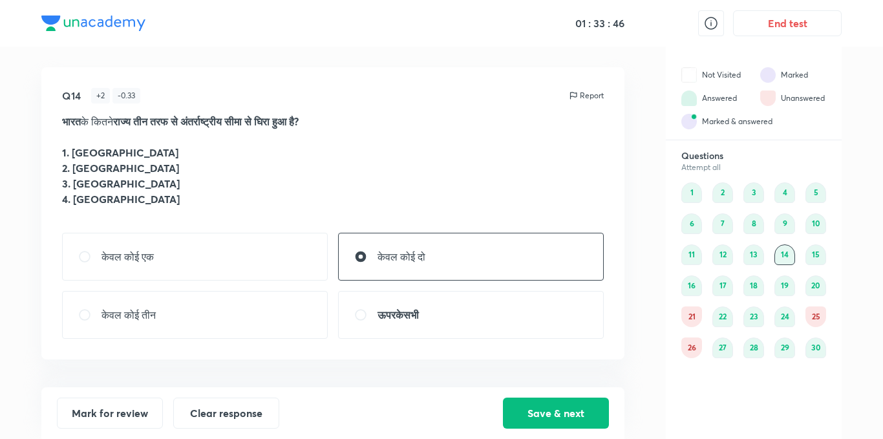
click at [822, 254] on div "15" at bounding box center [815, 254] width 21 height 21
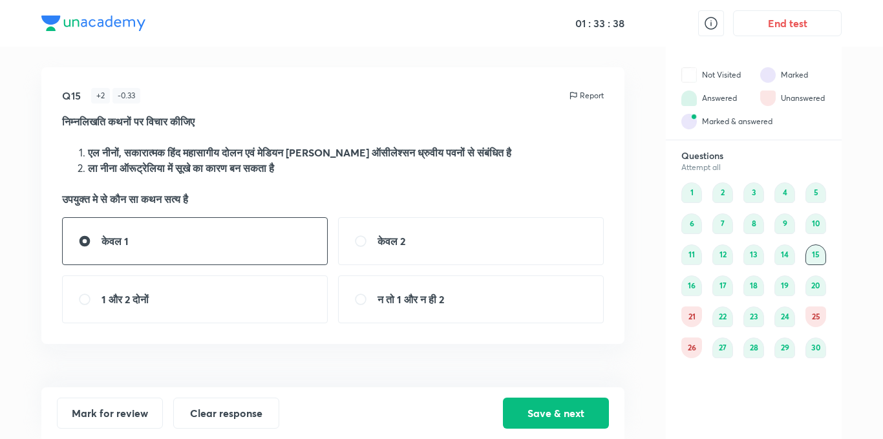
click at [696, 290] on div "16" at bounding box center [691, 285] width 21 height 21
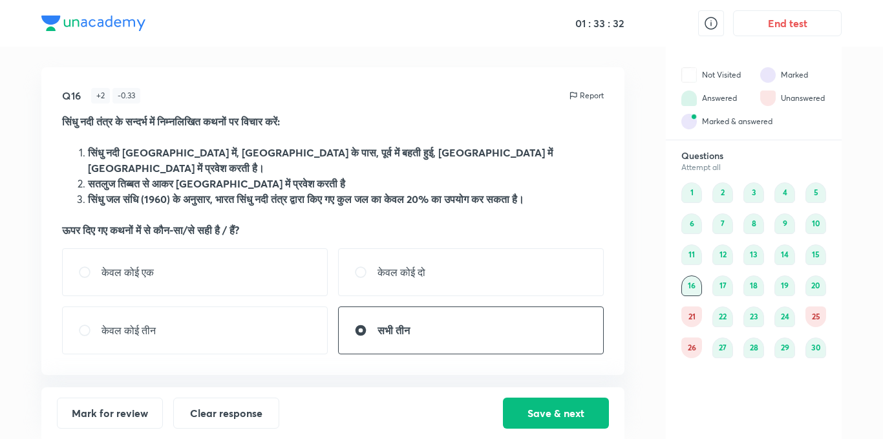
click at [726, 288] on div "17" at bounding box center [722, 285] width 21 height 21
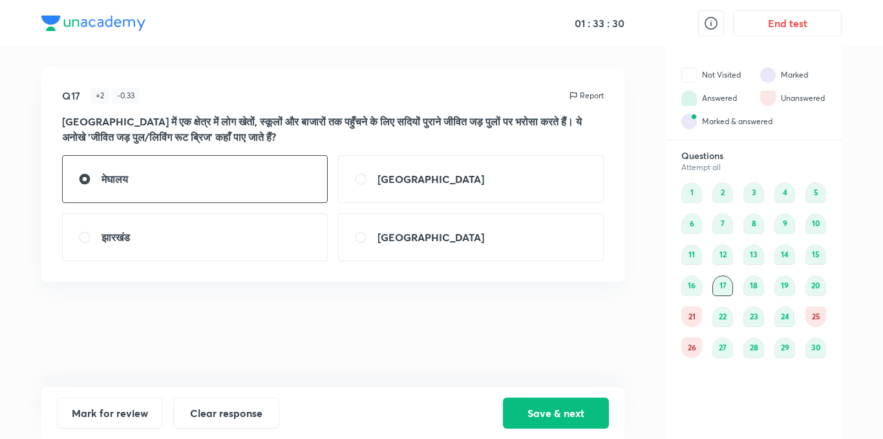
click at [760, 281] on div "18" at bounding box center [753, 285] width 21 height 21
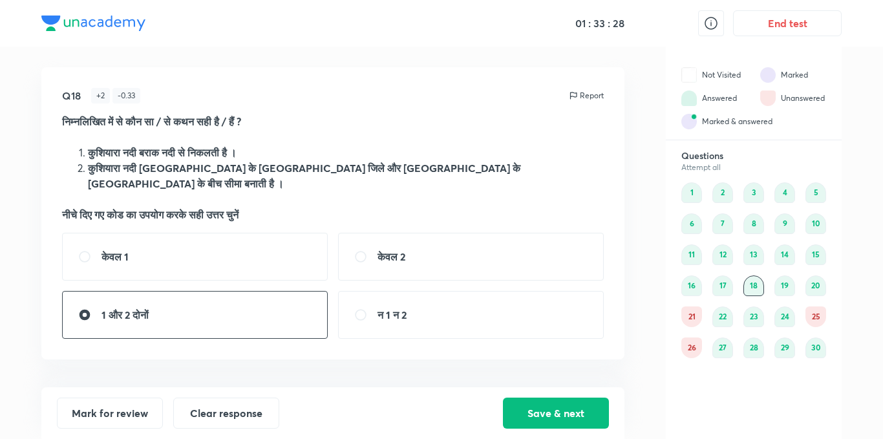
click at [778, 285] on div "19" at bounding box center [784, 285] width 21 height 21
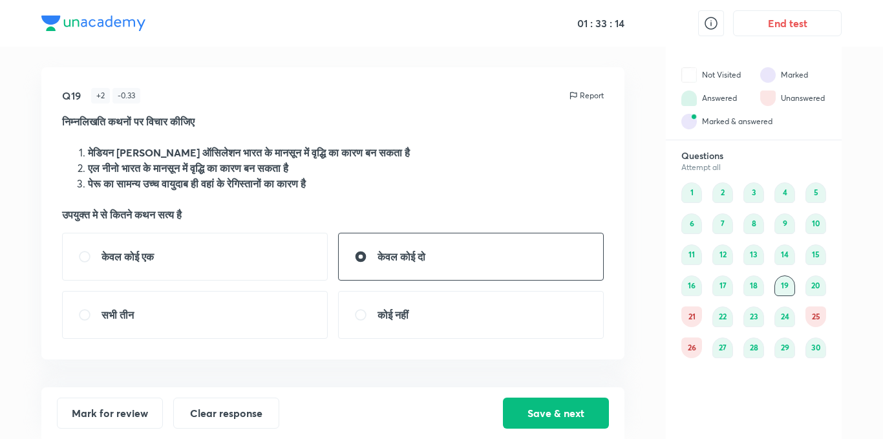
click at [812, 350] on div "30" at bounding box center [815, 347] width 21 height 21
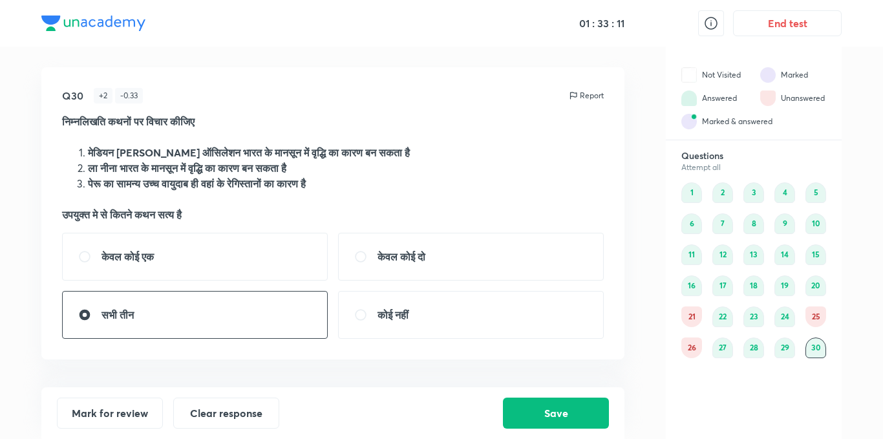
click at [694, 318] on div "21" at bounding box center [691, 316] width 21 height 21
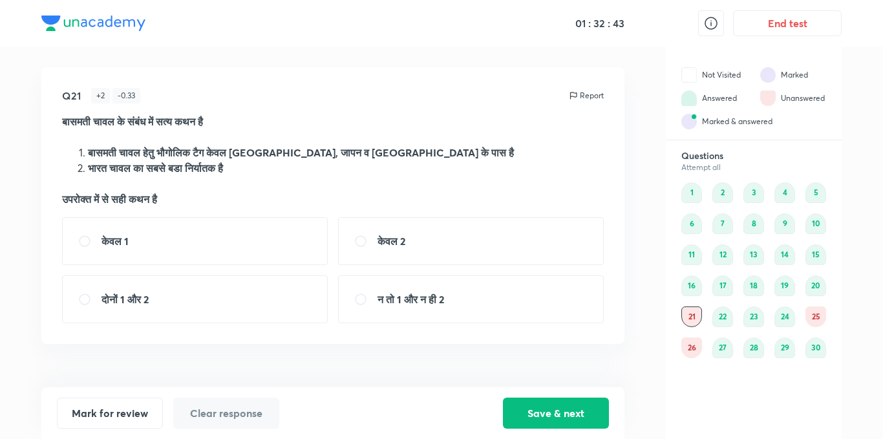
click at [133, 295] on strong "दोनों 1 और 2" at bounding box center [124, 299] width 47 height 14
radio input "true"
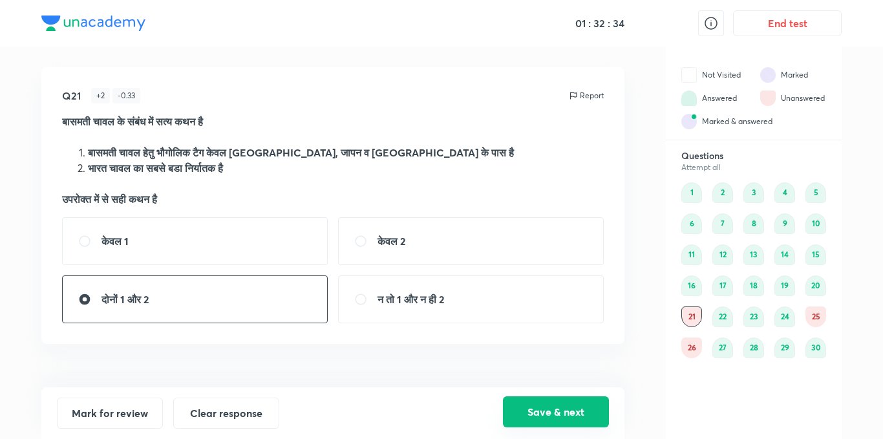
click at [521, 405] on button "Save & next" at bounding box center [556, 411] width 106 height 31
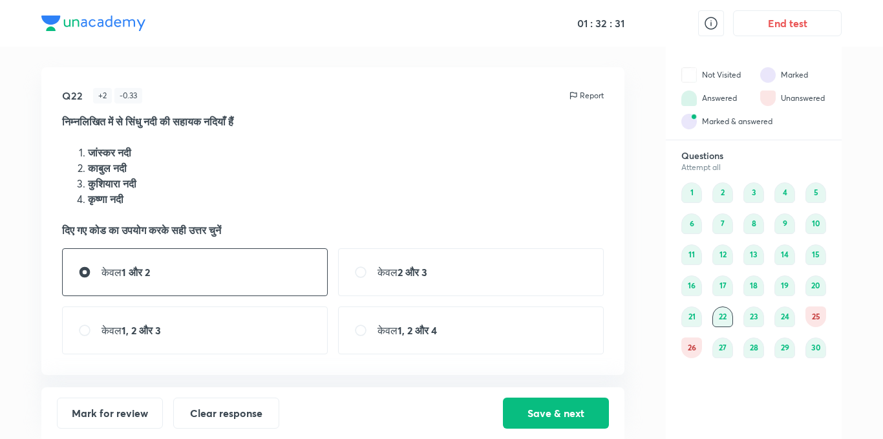
click at [750, 317] on div "23" at bounding box center [753, 316] width 21 height 21
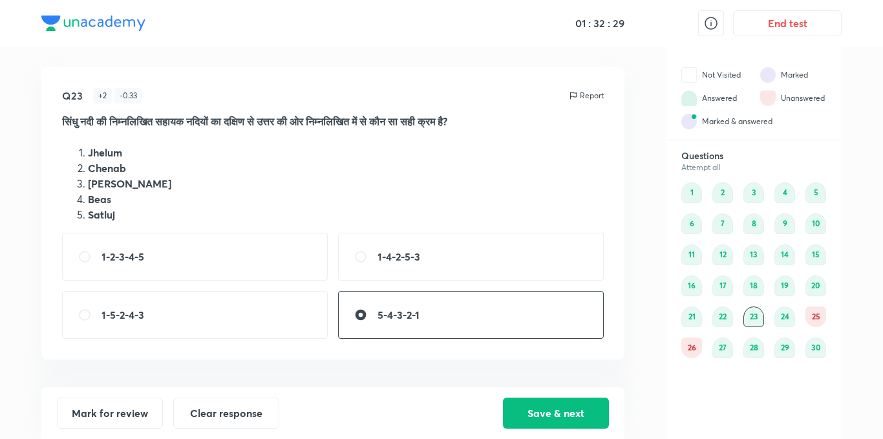
click at [787, 318] on div "24" at bounding box center [784, 316] width 21 height 21
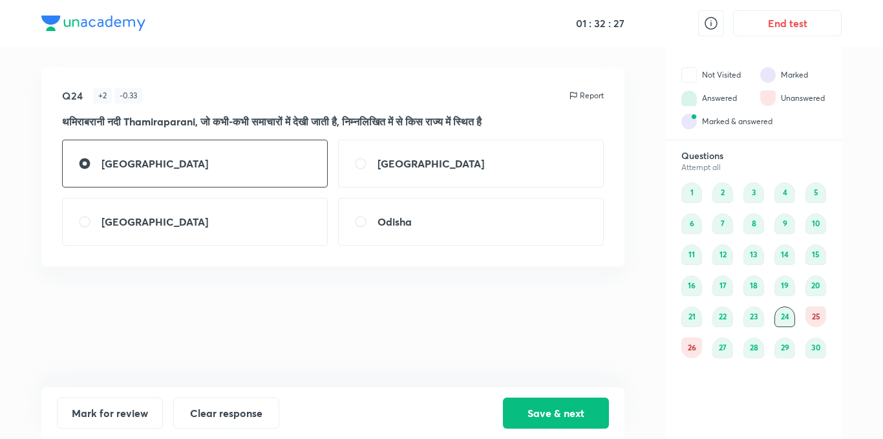
click at [816, 317] on div "25" at bounding box center [815, 316] width 21 height 21
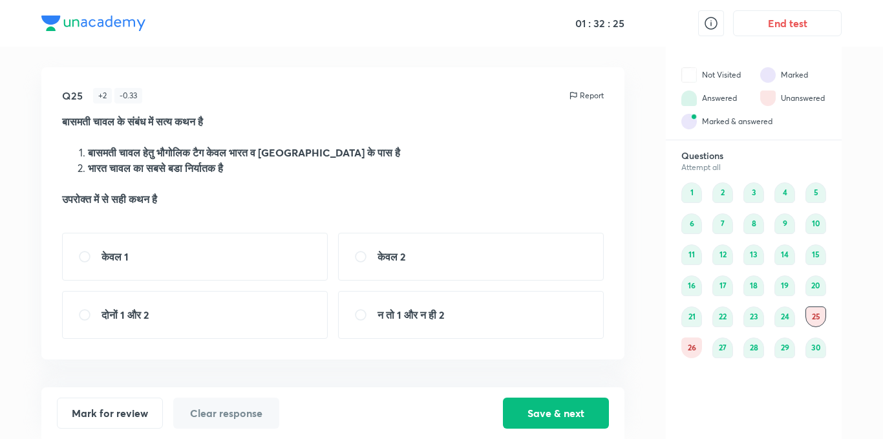
click at [159, 315] on div "दोनों 1 और 2" at bounding box center [195, 315] width 266 height 48
radio input "true"
click at [504, 418] on button "Save & next" at bounding box center [556, 411] width 106 height 31
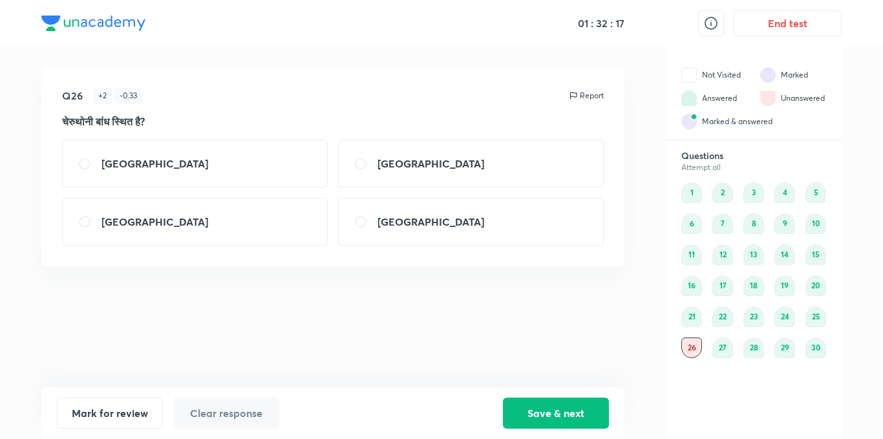
click at [167, 219] on div "[GEOGRAPHIC_DATA]" at bounding box center [195, 222] width 266 height 48
radio input "true"
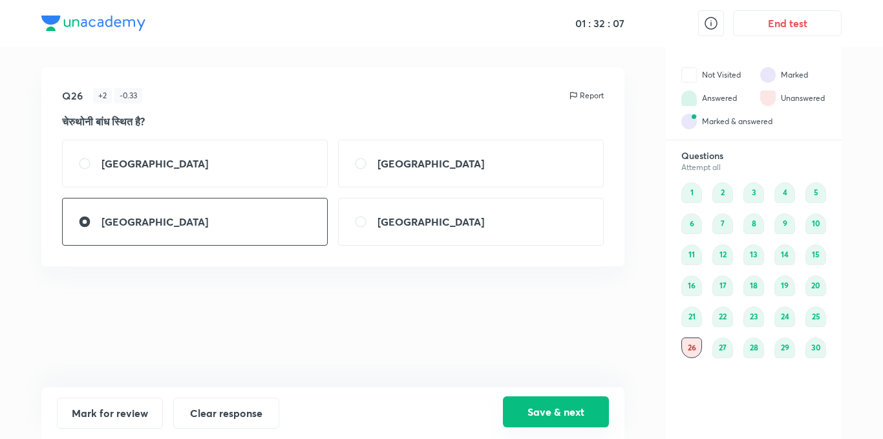
click at [549, 409] on button "Save & next" at bounding box center [556, 411] width 106 height 31
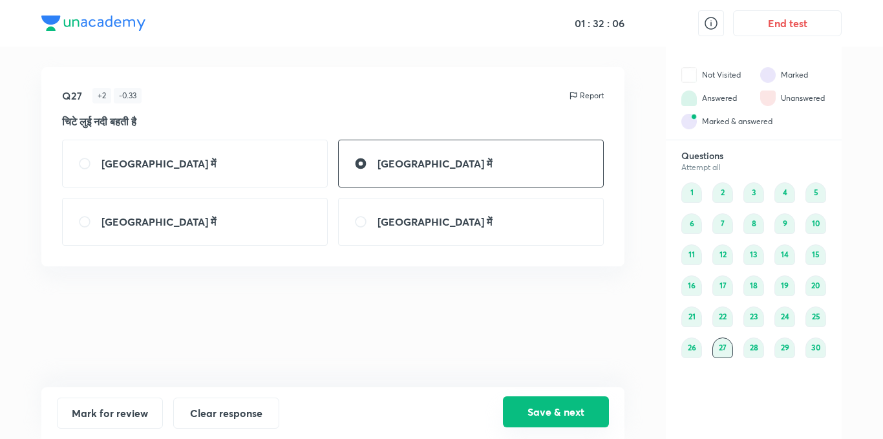
click at [549, 409] on button "Save & next" at bounding box center [556, 411] width 106 height 31
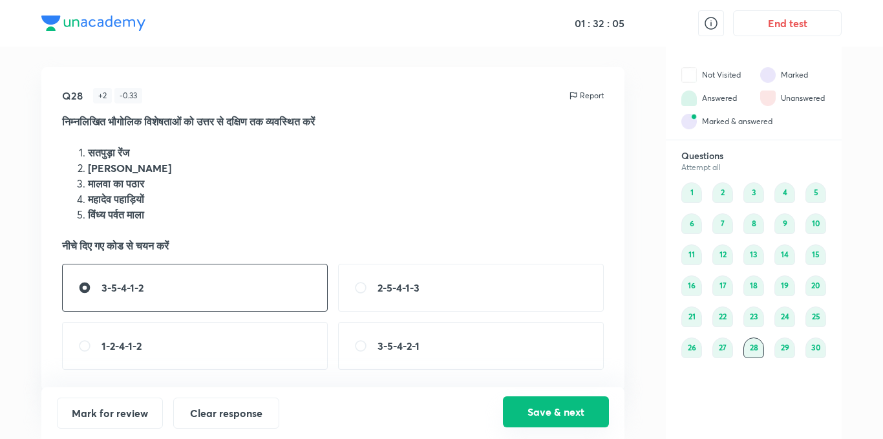
click at [549, 409] on button "Save & next" at bounding box center [556, 411] width 106 height 31
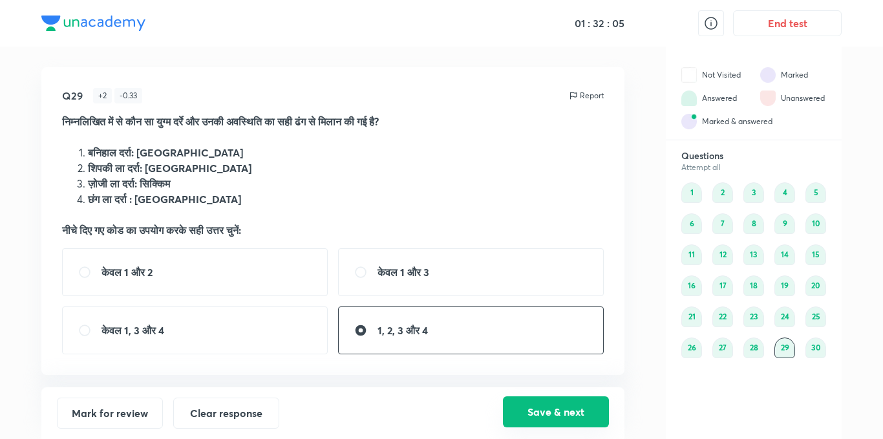
click at [549, 409] on button "Save & next" at bounding box center [556, 411] width 106 height 31
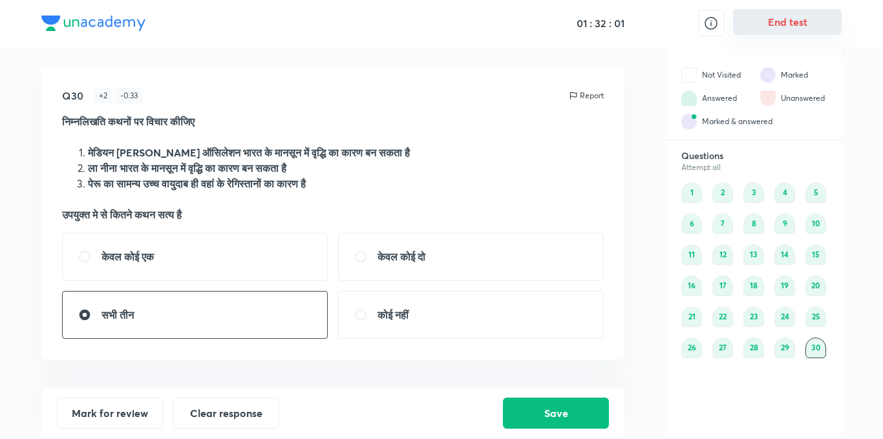
click at [758, 29] on button "End test" at bounding box center [787, 22] width 109 height 26
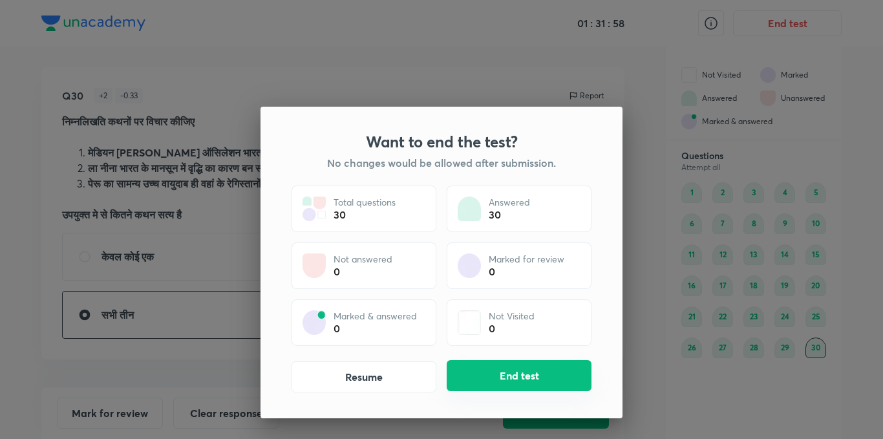
click at [511, 381] on button "End test" at bounding box center [519, 375] width 145 height 31
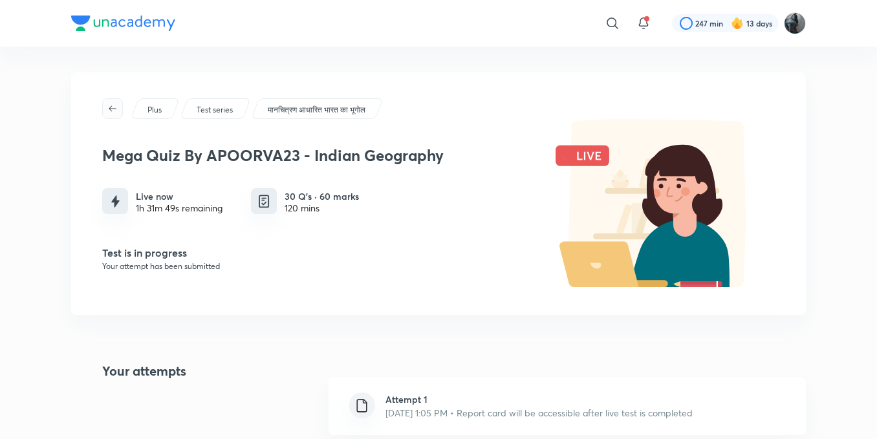
click at [116, 101] on button "button" at bounding box center [112, 108] width 21 height 21
